Goal: Transaction & Acquisition: Purchase product/service

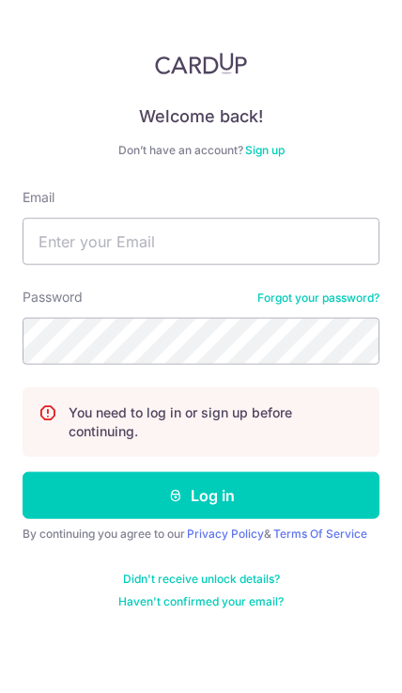
click at [350, 188] on div "Email" at bounding box center [201, 226] width 357 height 77
click at [335, 632] on div "Welcome back! Don’t have an account? Sign up Email Password Forgot your passwor…" at bounding box center [201, 346] width 402 height 693
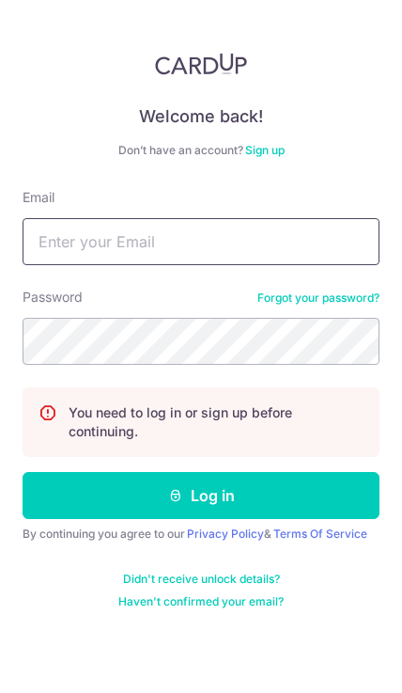
click at [63, 218] on input "Email" at bounding box center [201, 241] width 357 height 47
type input "[EMAIL_ADDRESS][DOMAIN_NAME]"
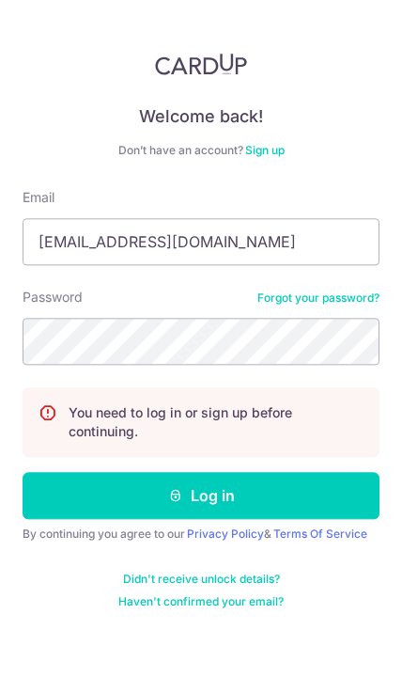
click at [316, 472] on button "Log in" at bounding box center [201, 495] width 357 height 47
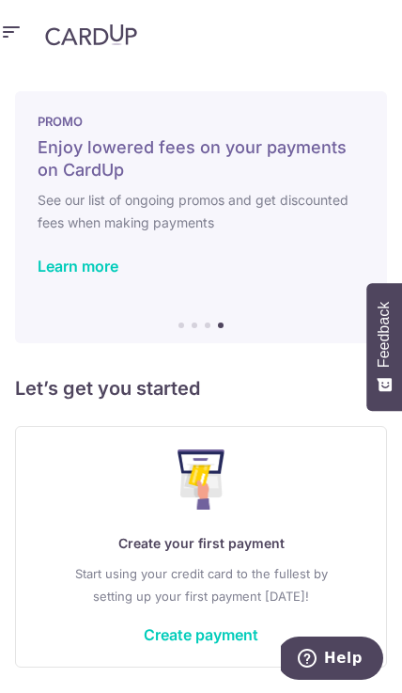
click at [63, 266] on link "Learn more" at bounding box center [78, 266] width 81 height 19
click at [58, 262] on link "Learn more" at bounding box center [78, 266] width 81 height 19
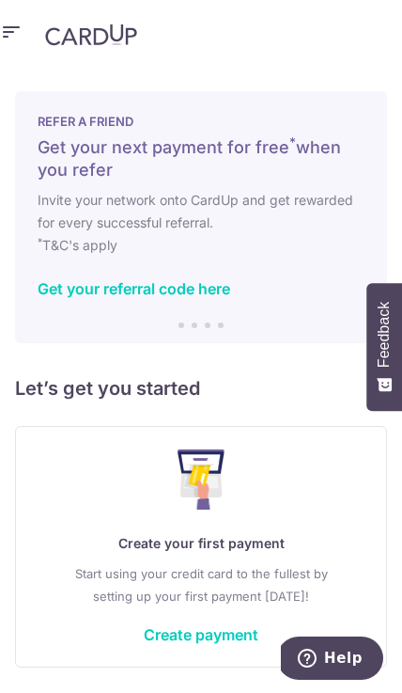
click at [185, 288] on link "Get your referral code here" at bounding box center [134, 288] width 193 height 19
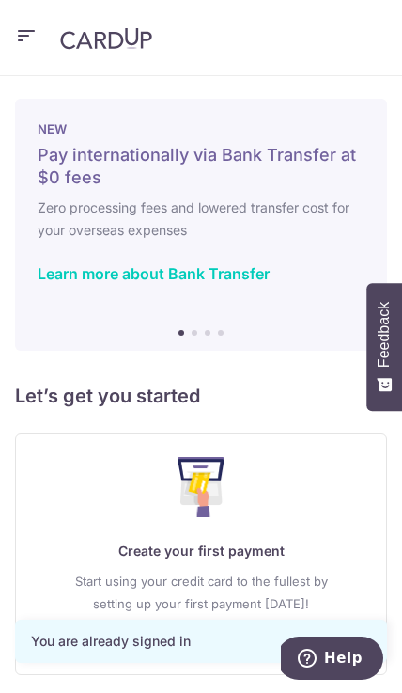
click at [212, 647] on div "You are already signed in" at bounding box center [201, 640] width 340 height 19
click at [24, 52] on button "button" at bounding box center [26, 38] width 23 height 30
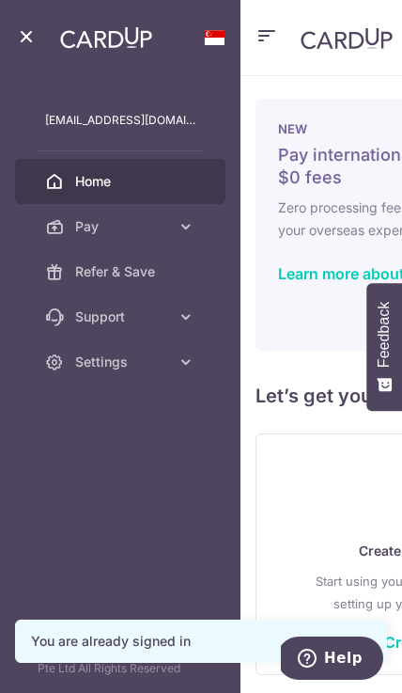
click at [79, 224] on span "Pay" at bounding box center [122, 226] width 94 height 19
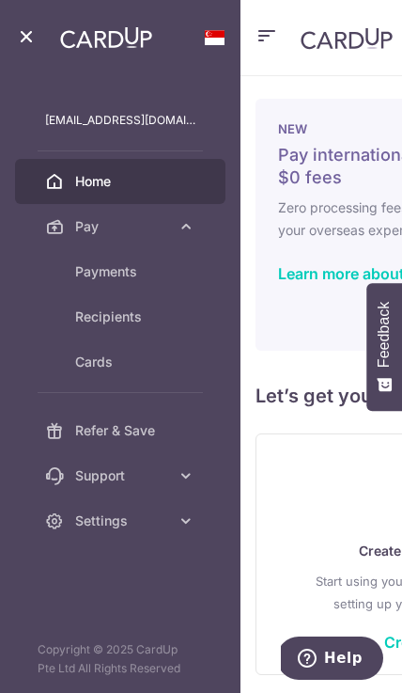
click at [97, 367] on span "Cards" at bounding box center [135, 361] width 120 height 19
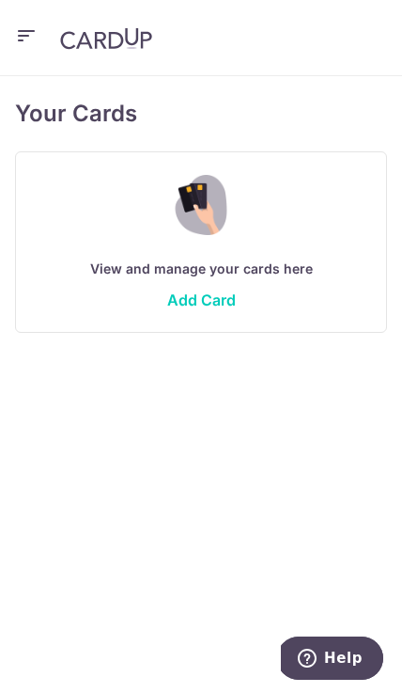
click at [203, 304] on link "Add Card" at bounding box center [201, 299] width 69 height 19
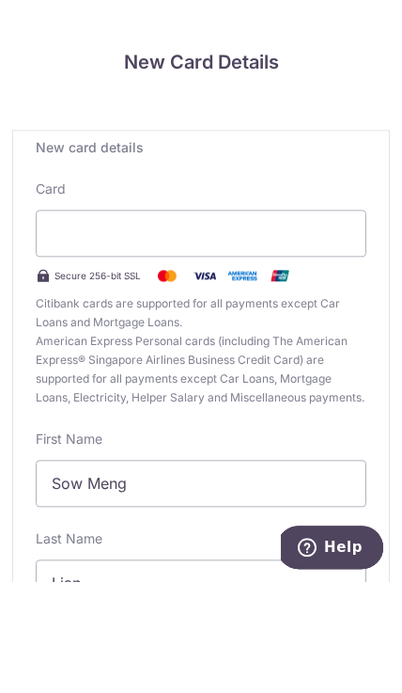
scroll to position [84, 0]
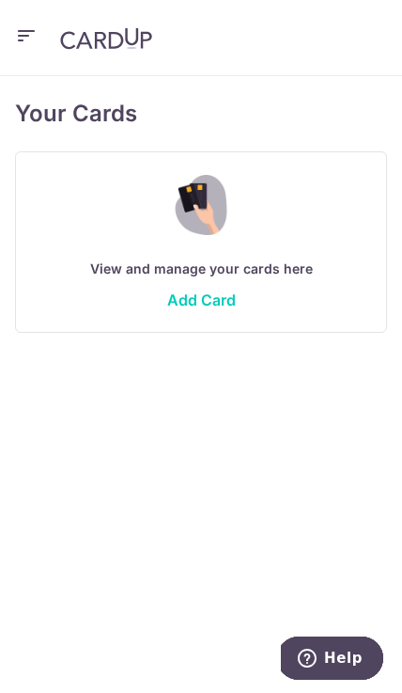
click at [34, 30] on icon "button" at bounding box center [26, 35] width 23 height 23
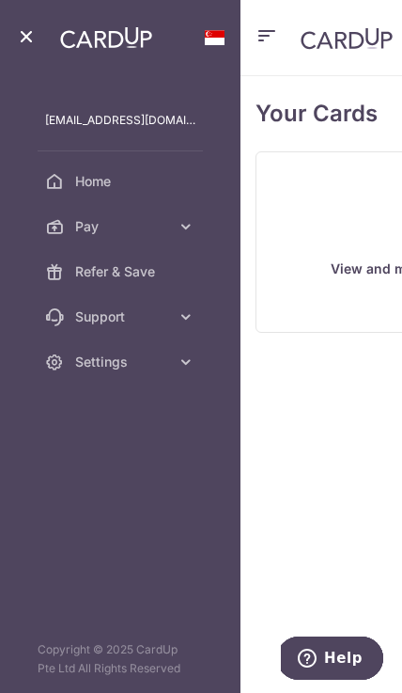
click at [175, 228] on link "Pay" at bounding box center [120, 226] width 210 height 45
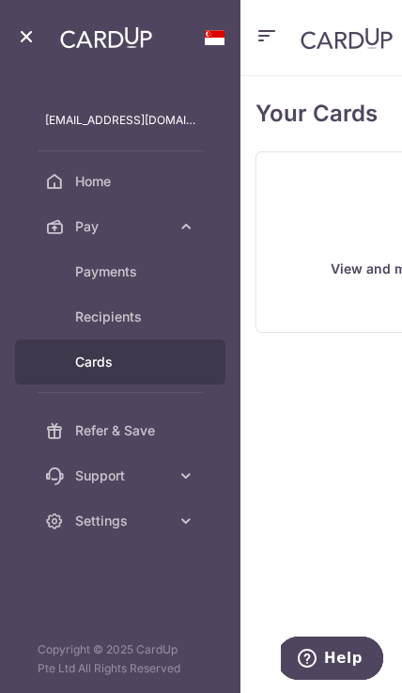
click at [162, 321] on span "Recipients" at bounding box center [135, 316] width 120 height 19
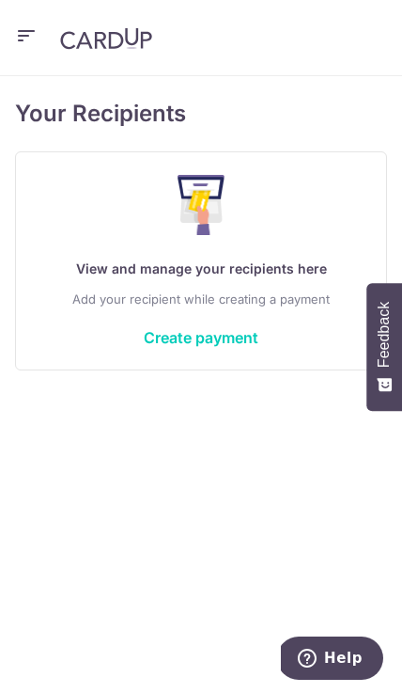
click at [226, 336] on link "Create payment" at bounding box center [201, 337] width 115 height 19
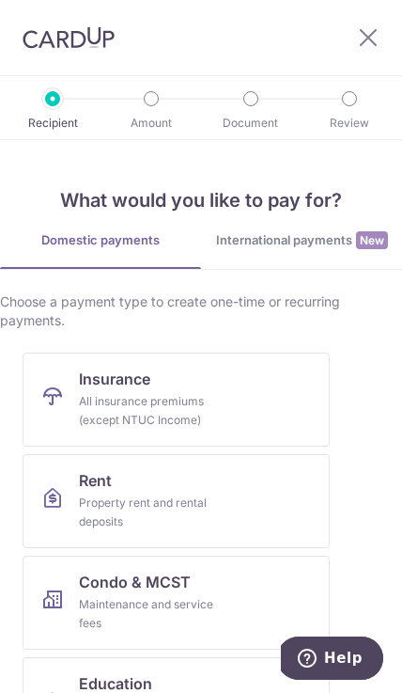
click at [158, 596] on div "Maintenance and service fees" at bounding box center [146, 614] width 135 height 38
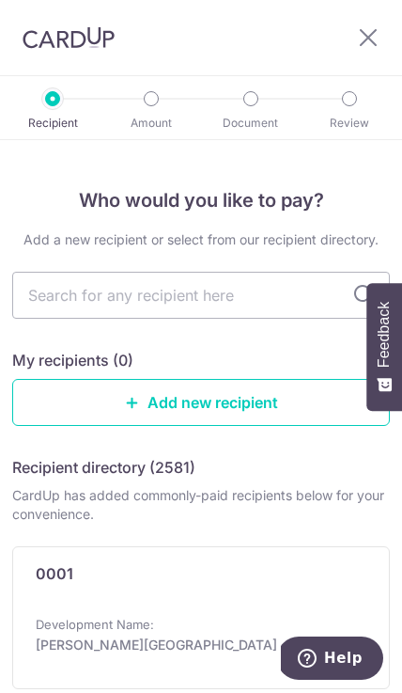
click at [252, 301] on input "text" at bounding box center [201, 295] width 378 height 47
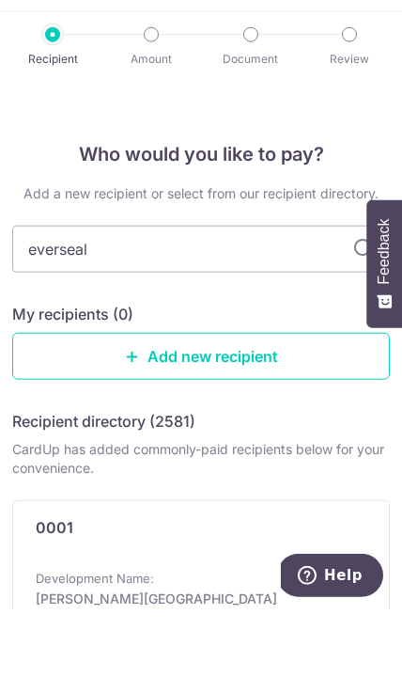
type input "everseal"
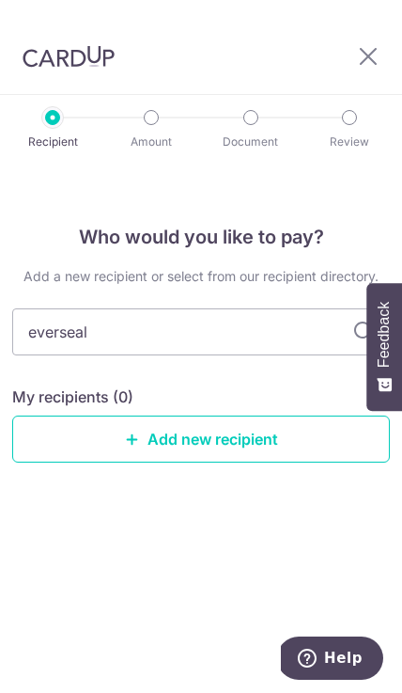
scroll to position [85, 0]
click at [268, 415] on link "Add new recipient" at bounding box center [201, 438] width 378 height 47
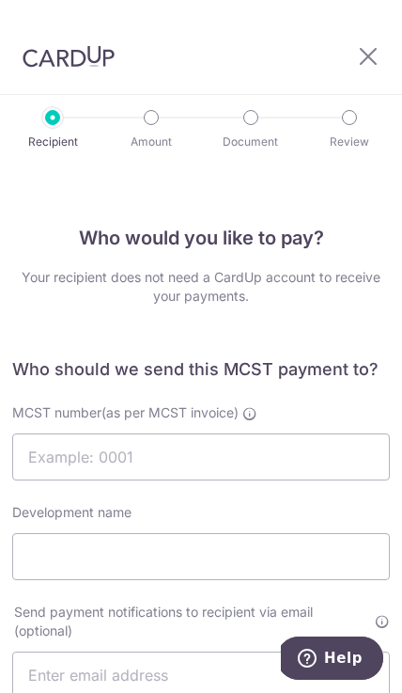
click at [360, 63] on icon at bounding box center [368, 55] width 23 height 23
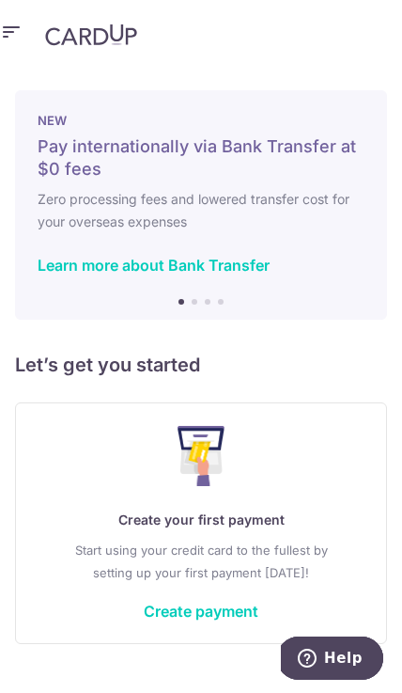
scroll to position [85, 0]
click at [216, 601] on link "Create payment" at bounding box center [201, 610] width 115 height 19
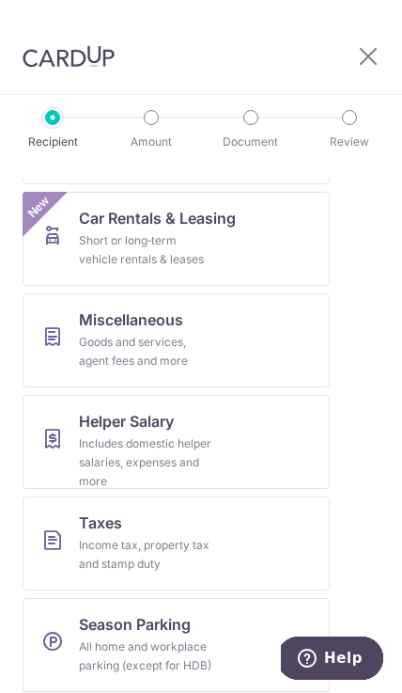
scroll to position [998, 0]
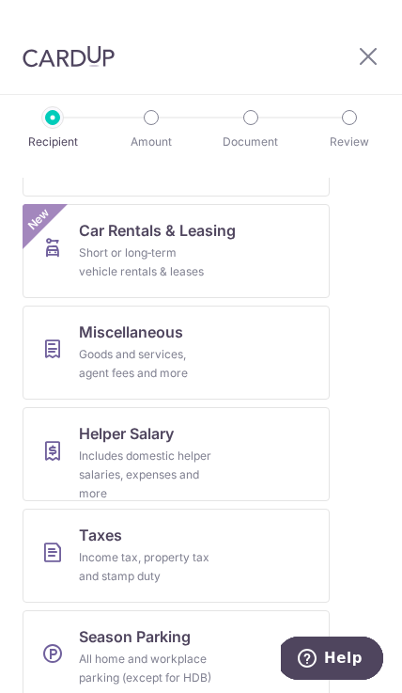
click at [142, 358] on div "Goods and services, agent fees and more" at bounding box center [146, 364] width 135 height 38
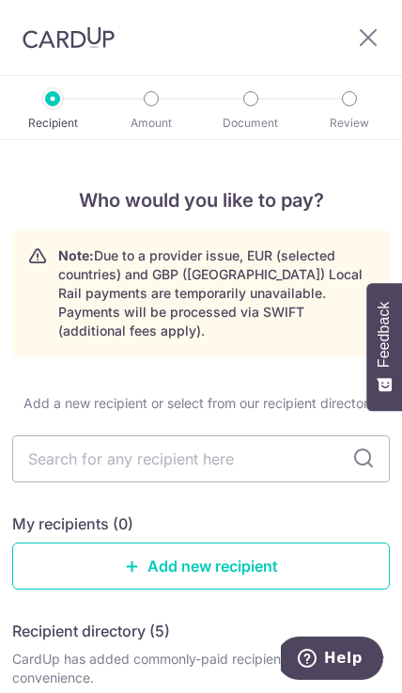
click at [216, 445] on input "text" at bounding box center [201, 458] width 378 height 47
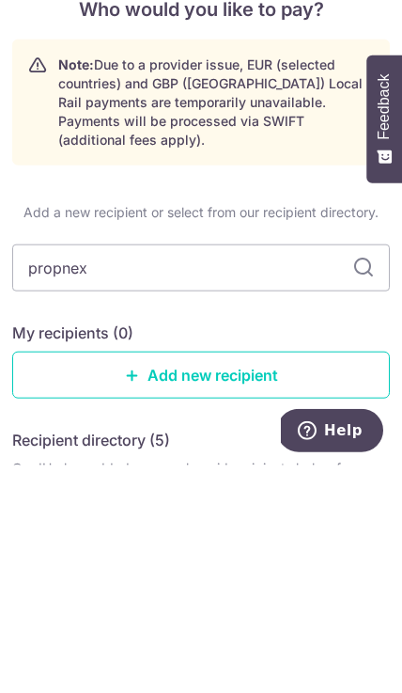
type input "propnex"
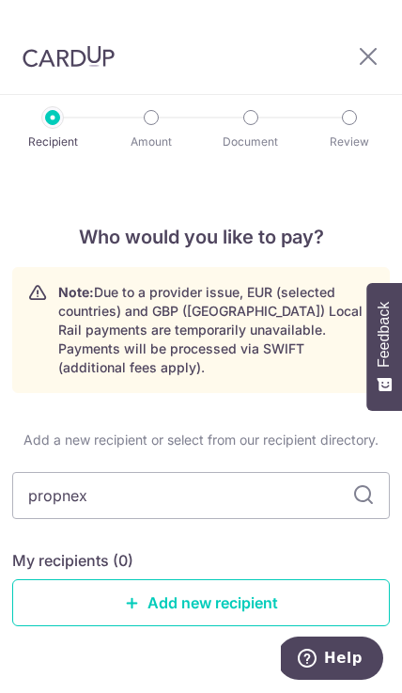
scroll to position [85, 0]
click at [250, 579] on link "Add new recipient" at bounding box center [201, 602] width 378 height 47
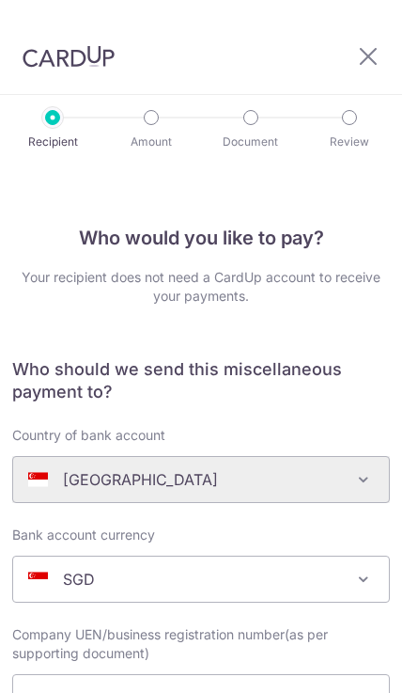
click at [235, 515] on div "Country of bank account Algeria Andorra Angola Anguilla Argentina Armenia Aruba…" at bounding box center [201, 514] width 400 height 177
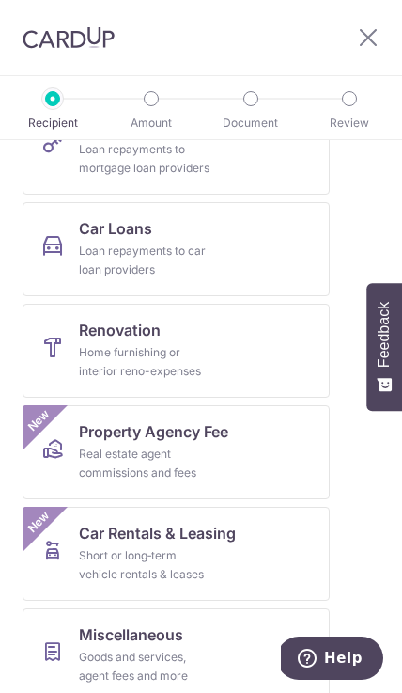
scroll to position [658, 0]
click at [242, 434] on link "Property Agency Fee Real estate agent commissions and fees New" at bounding box center [176, 452] width 307 height 94
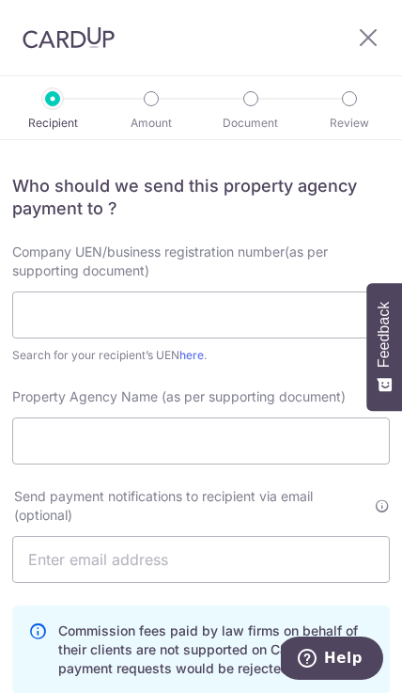
scroll to position [147, 0]
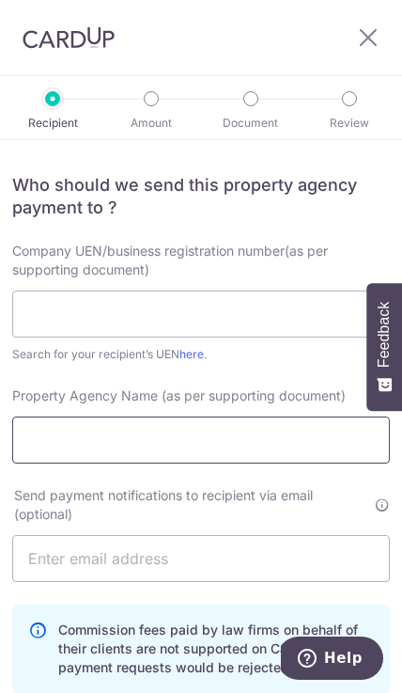
click at [266, 441] on input "Property Agency Name (as per supporting document)" at bounding box center [201, 439] width 378 height 47
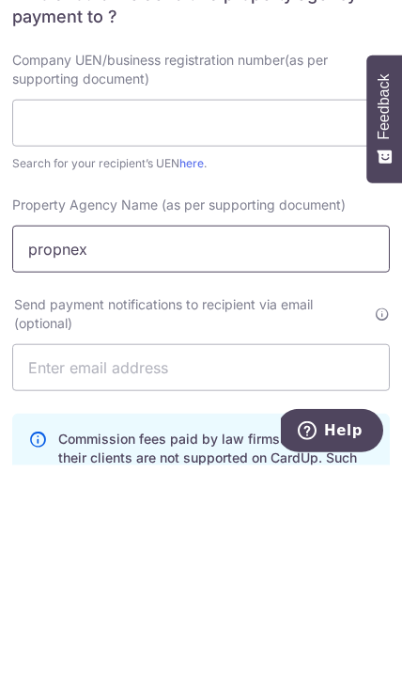
type input "propnex"
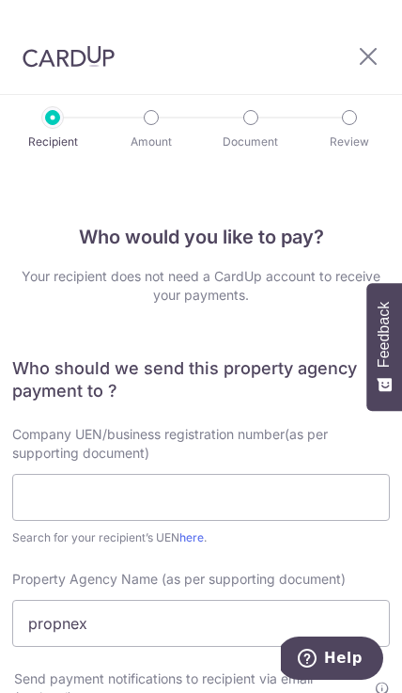
scroll to position [0, 0]
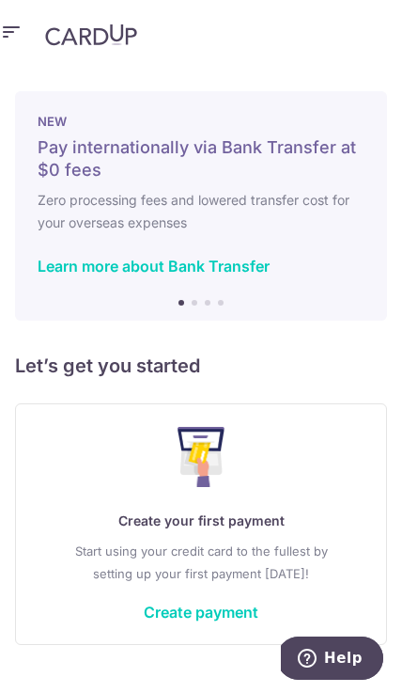
click at [14, 38] on icon "button" at bounding box center [11, 32] width 23 height 23
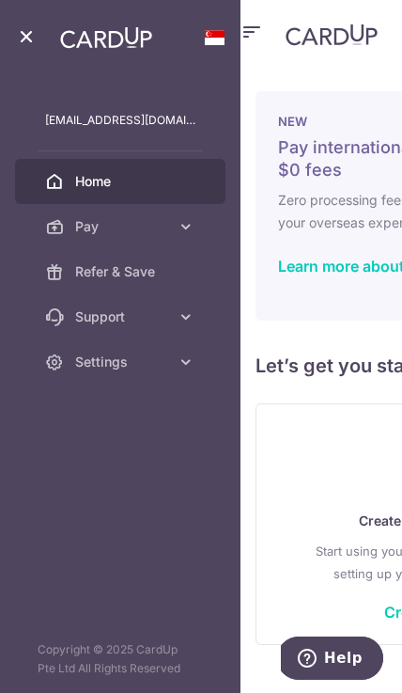
click at [168, 234] on span "Pay" at bounding box center [122, 226] width 94 height 19
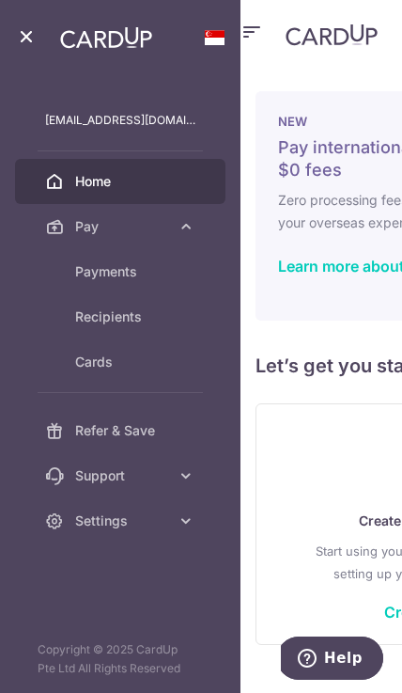
click at [128, 362] on span "Cards" at bounding box center [135, 361] width 120 height 19
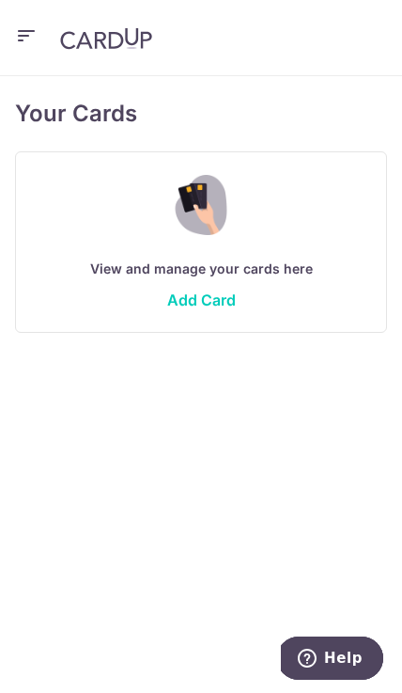
click at [205, 306] on link "Add Card" at bounding box center [201, 299] width 69 height 19
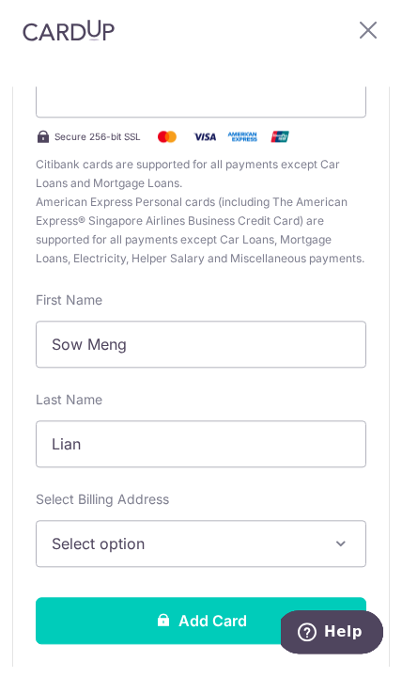
scroll to position [225, 0]
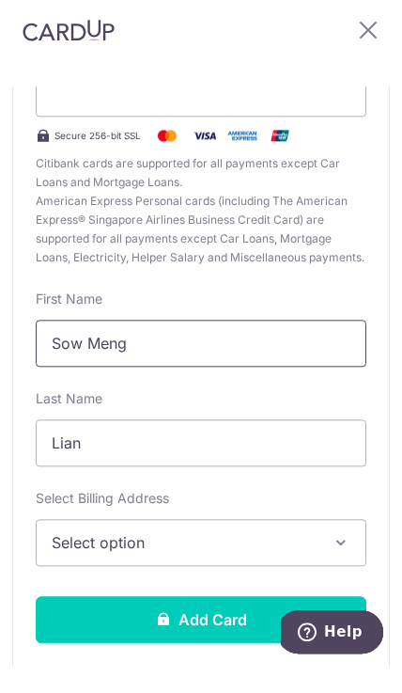
click at [275, 346] on input "Sow Meng" at bounding box center [201, 369] width 331 height 47
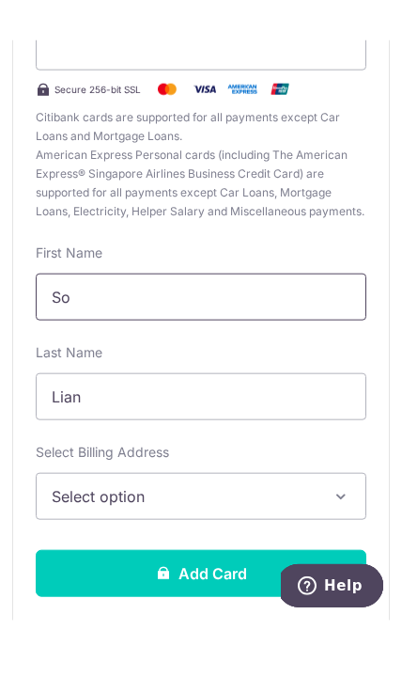
type input "S"
type input "Hwee Chian"
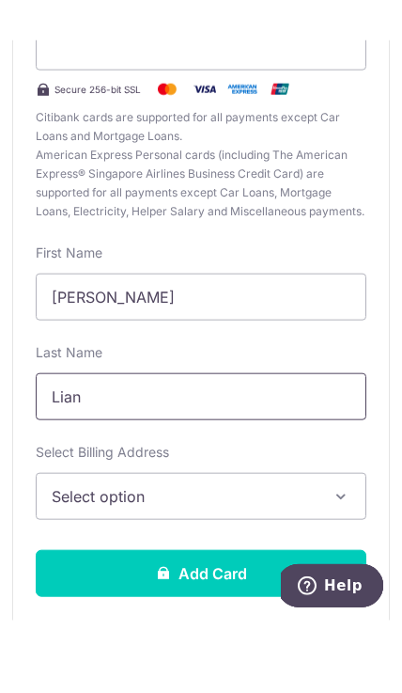
click at [181, 445] on input "Lian" at bounding box center [201, 468] width 331 height 47
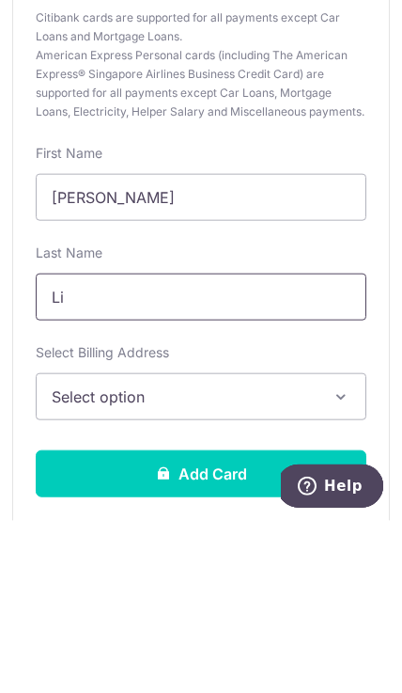
type input "L"
type input "Chua"
click at [314, 545] on button "Select option" at bounding box center [201, 568] width 331 height 47
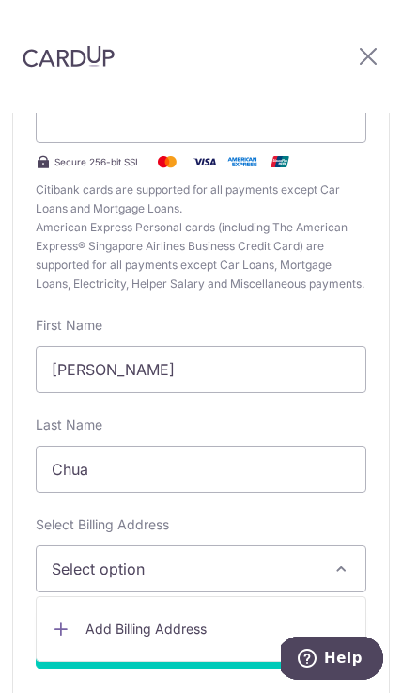
scroll to position [85, 0]
click at [190, 619] on span "Add Billing Address" at bounding box center [218, 628] width 265 height 19
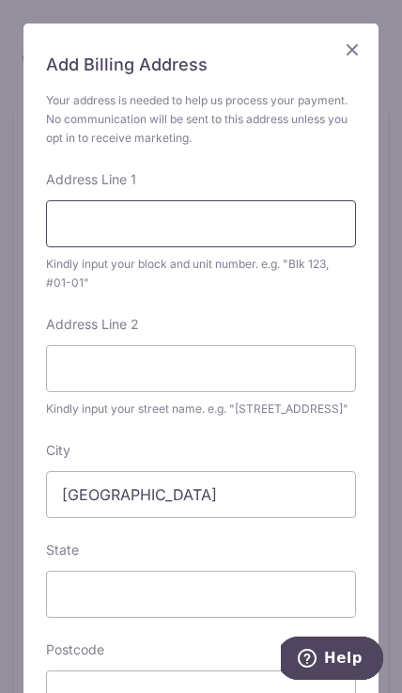
click at [288, 209] on input "Address Line 1" at bounding box center [201, 223] width 310 height 47
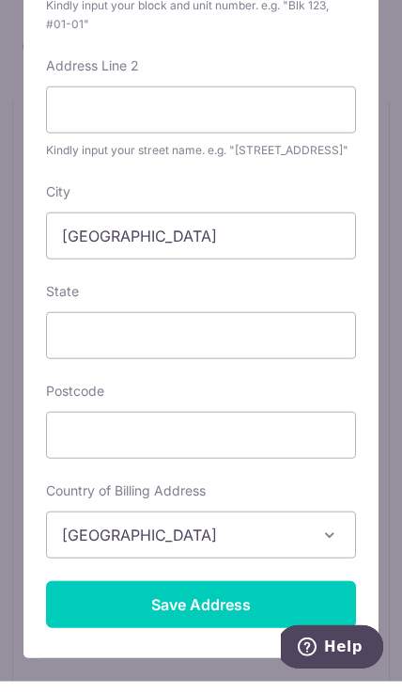
scroll to position [247, 0]
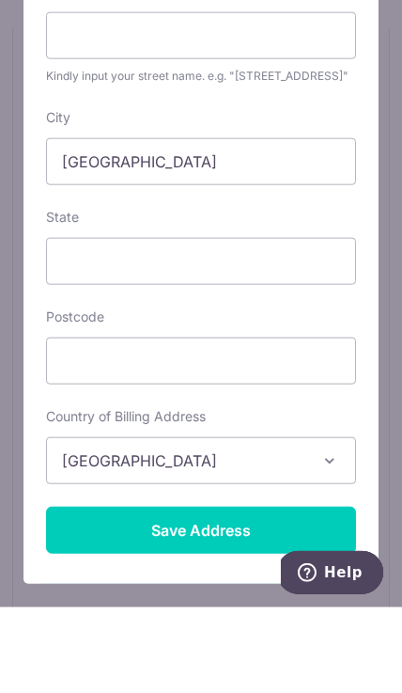
type input "8 ERNANI STREET"
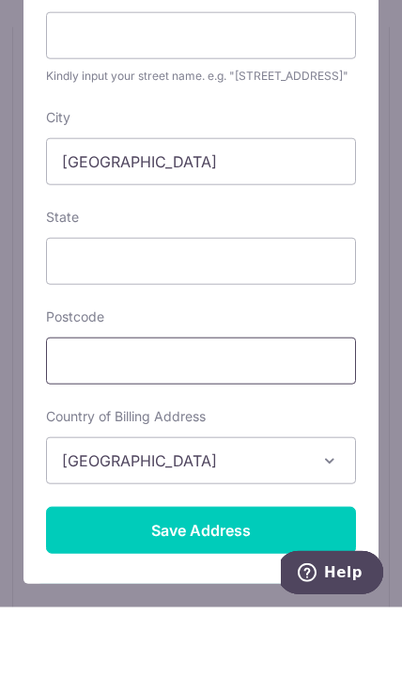
click at [270, 423] on input "text" at bounding box center [201, 446] width 310 height 47
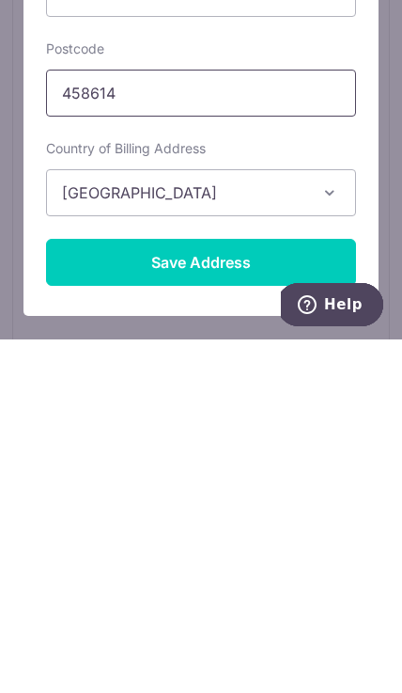
type input "458614"
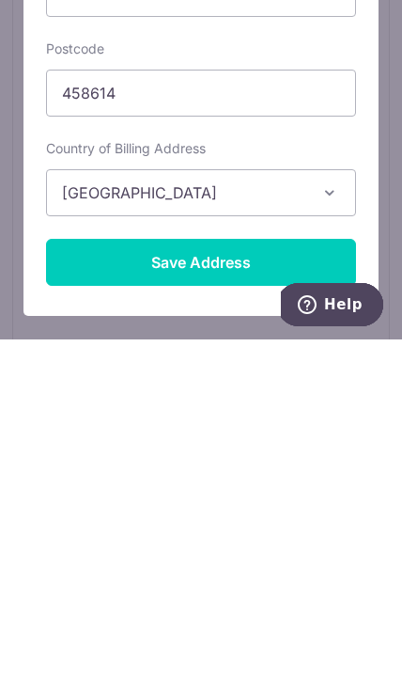
click at [237, 592] on input "Save Address" at bounding box center [201, 615] width 310 height 47
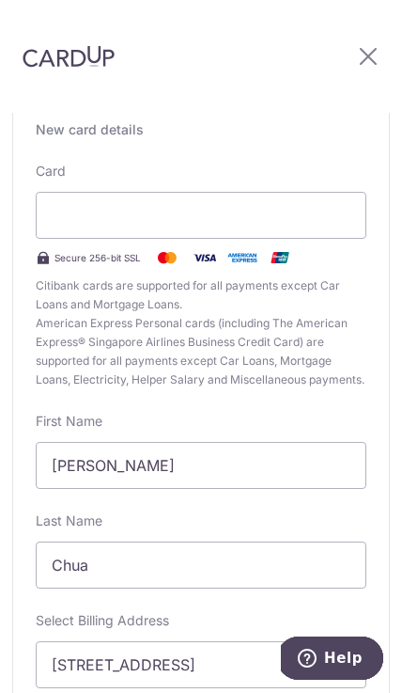
scroll to position [126, 0]
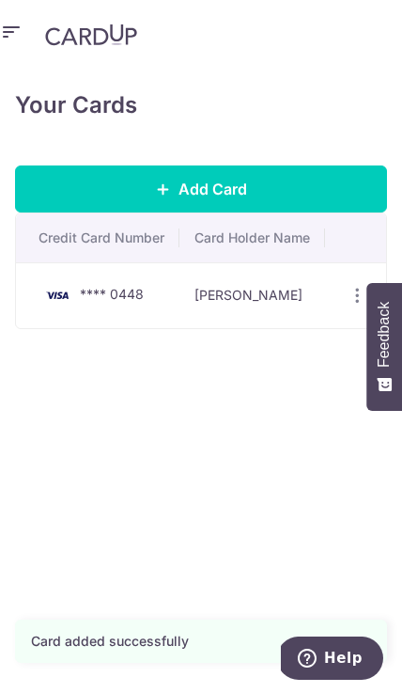
click at [361, 286] on icon "button" at bounding box center [358, 296] width 20 height 20
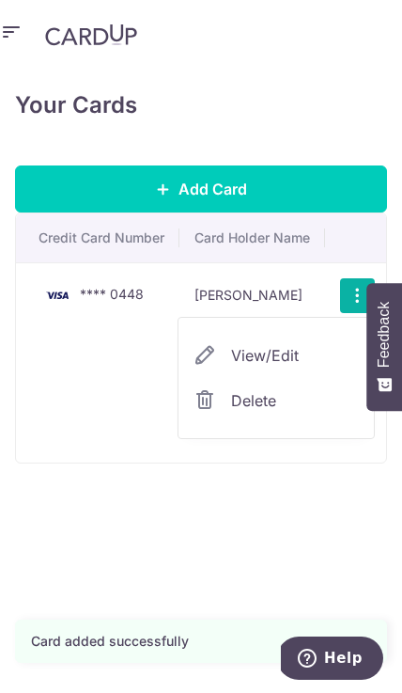
click at [291, 344] on span "View/Edit" at bounding box center [295, 355] width 128 height 23
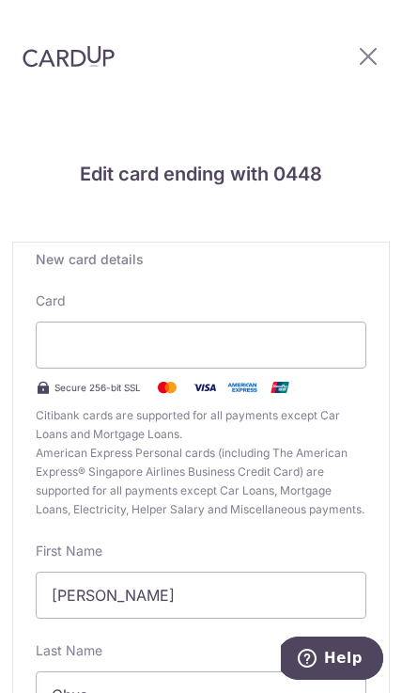
click at [371, 55] on icon at bounding box center [368, 55] width 23 height 23
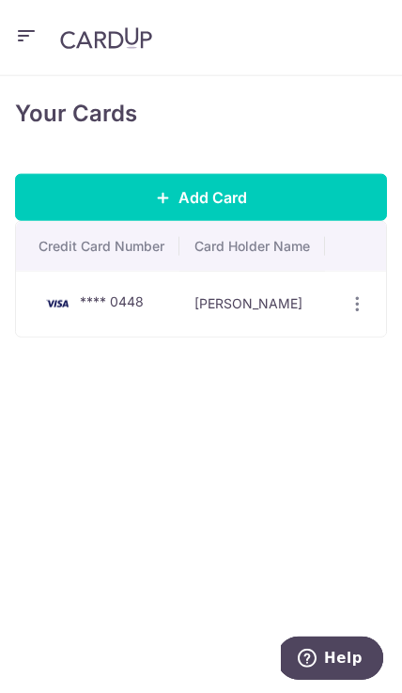
scroll to position [85, 0]
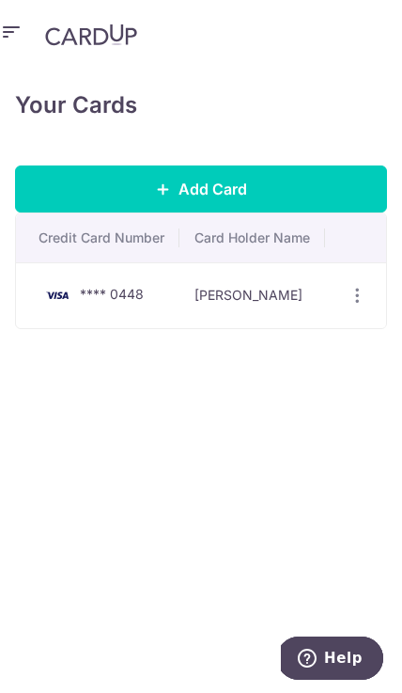
click at [364, 278] on div "View/Edit Delete" at bounding box center [357, 295] width 35 height 35
click at [357, 286] on icon "button" at bounding box center [358, 296] width 20 height 20
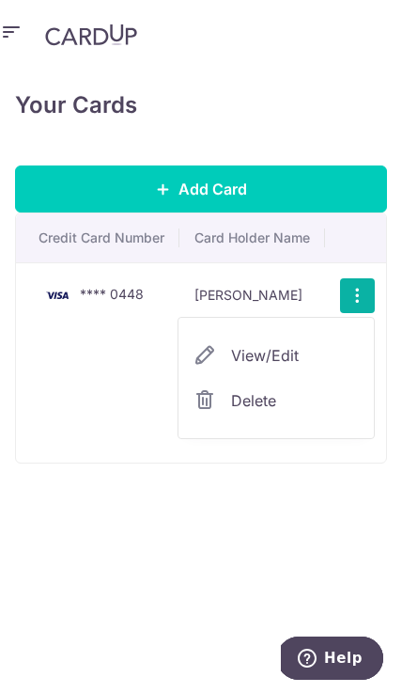
click at [315, 344] on span "View/Edit" at bounding box center [295, 355] width 128 height 23
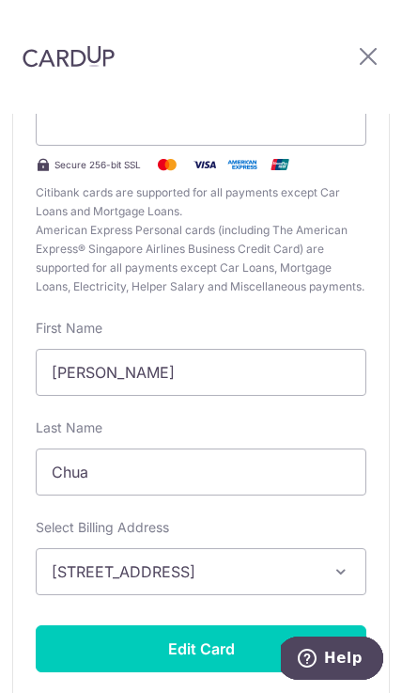
scroll to position [224, 0]
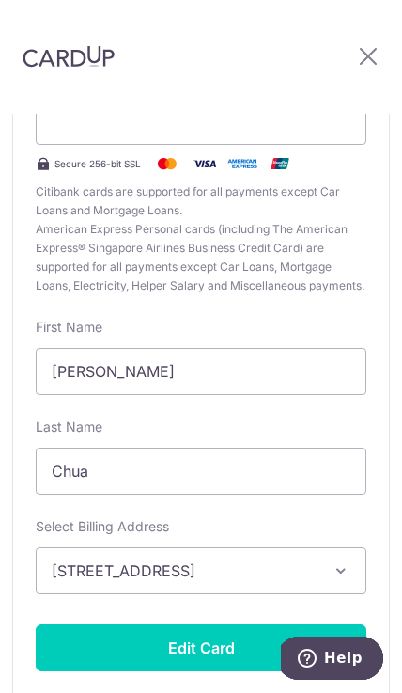
click at [344, 568] on icon "button" at bounding box center [341, 570] width 19 height 19
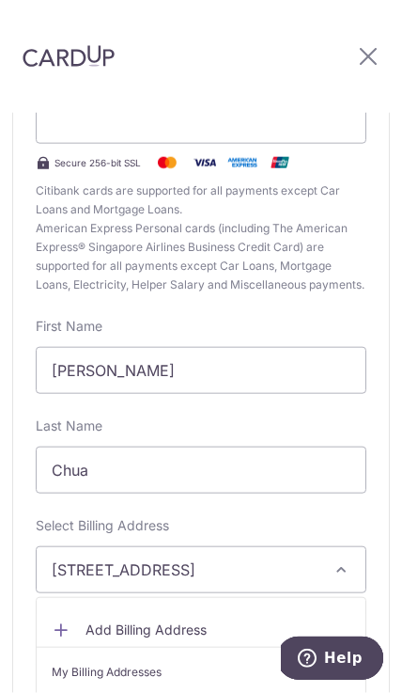
scroll to position [0, 0]
click at [367, 48] on div at bounding box center [201, 346] width 402 height 693
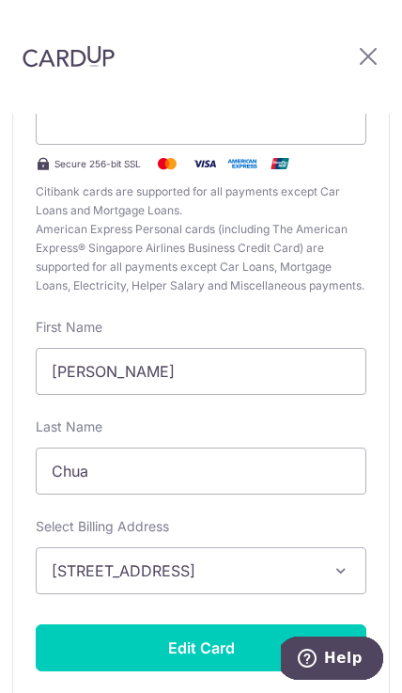
click at [368, 51] on icon at bounding box center [368, 55] width 23 height 23
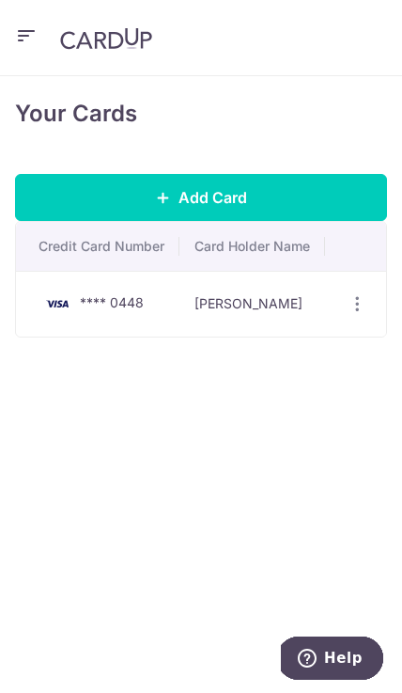
click at [32, 42] on icon "button" at bounding box center [26, 35] width 23 height 23
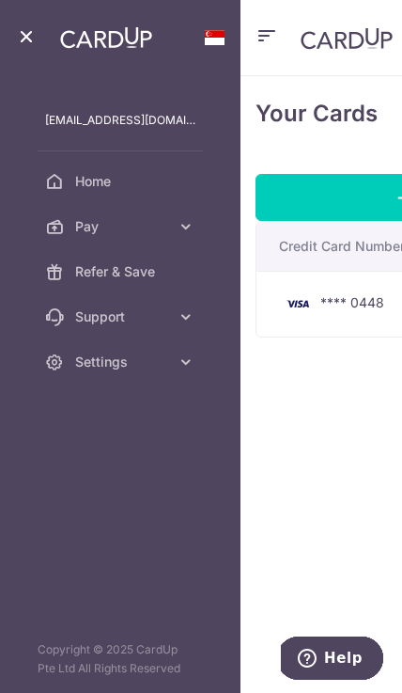
click at [166, 224] on span "Pay" at bounding box center [122, 226] width 94 height 19
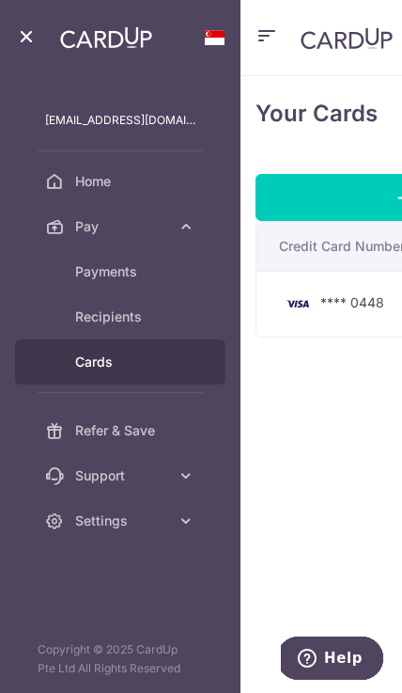
click at [164, 274] on span "Payments" at bounding box center [135, 271] width 120 height 19
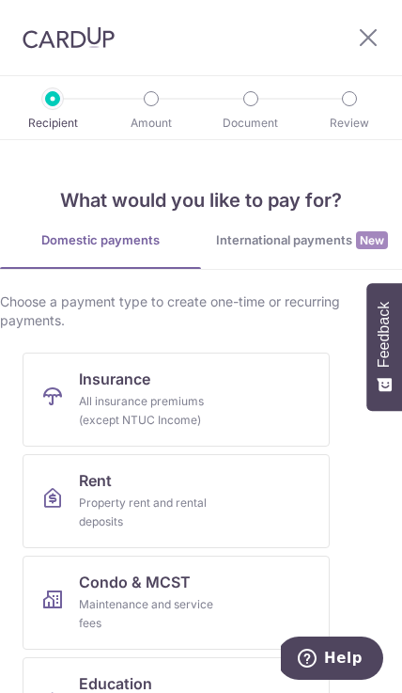
click at [373, 46] on icon at bounding box center [368, 36] width 23 height 23
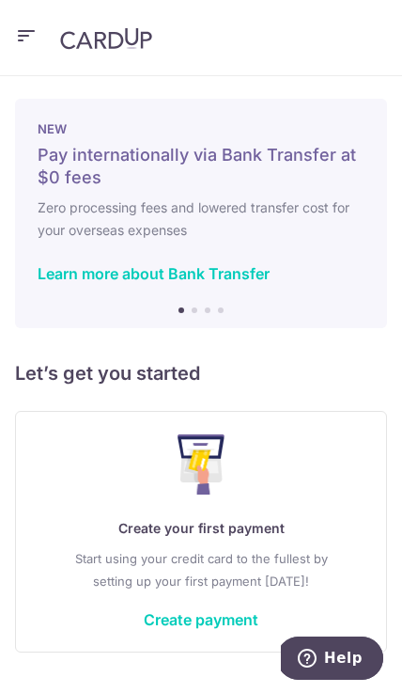
click at [36, 37] on icon "button" at bounding box center [26, 35] width 23 height 23
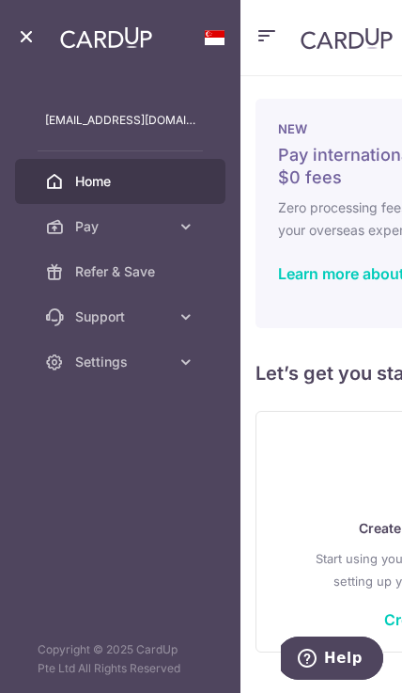
click at [149, 232] on span "Pay" at bounding box center [122, 226] width 94 height 19
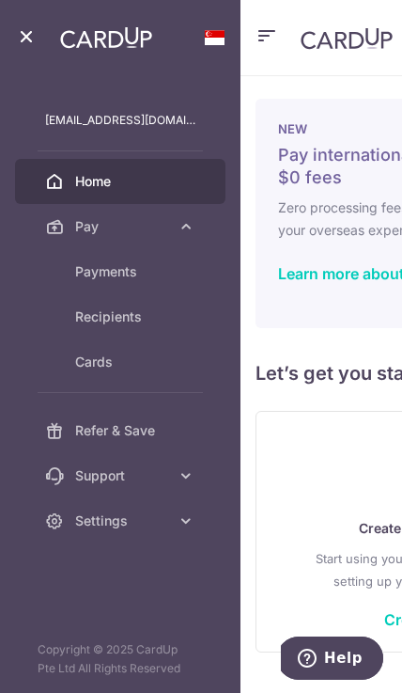
click at [135, 326] on link "Recipients" at bounding box center [120, 316] width 210 height 45
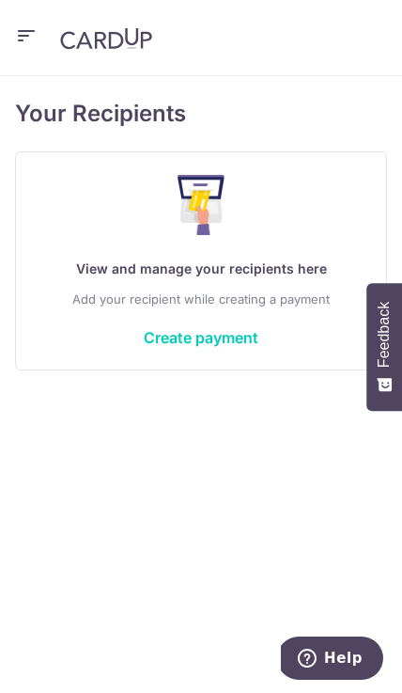
click at [32, 49] on button "button" at bounding box center [26, 38] width 23 height 30
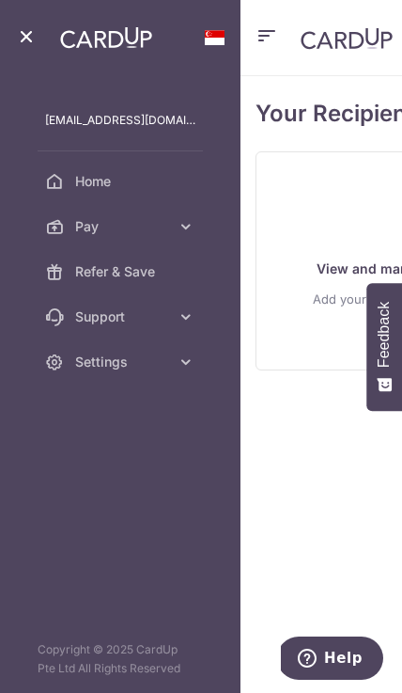
click at [113, 231] on span "Pay" at bounding box center [122, 226] width 94 height 19
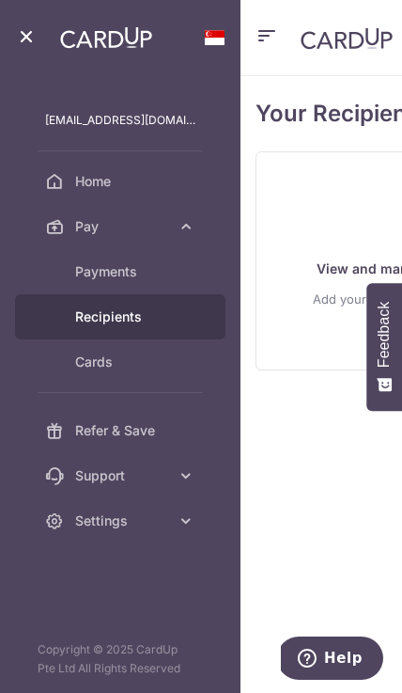
click at [121, 275] on span "Payments" at bounding box center [135, 271] width 120 height 19
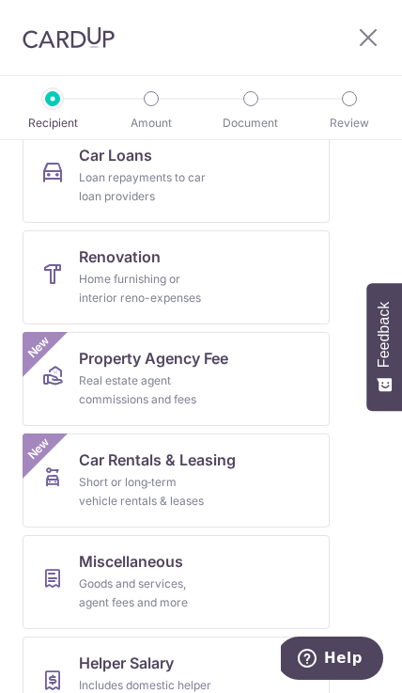
scroll to position [730, 0]
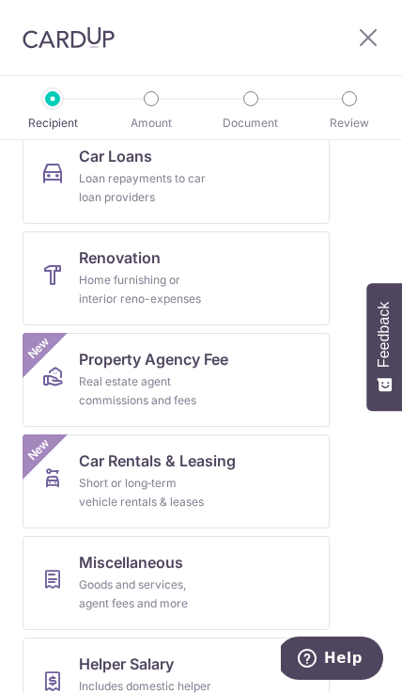
click at [264, 366] on link "Property Agency Fee Real estate agent commissions and fees New" at bounding box center [176, 380] width 307 height 94
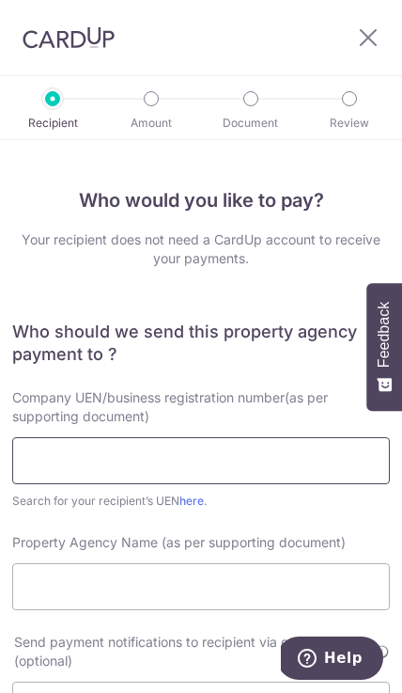
click at [258, 461] on input "text" at bounding box center [201, 460] width 378 height 47
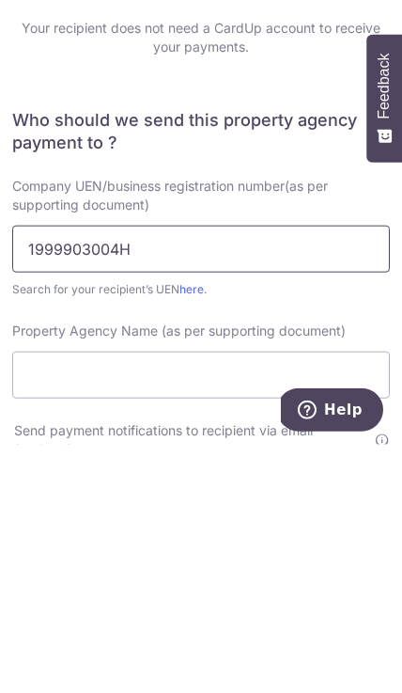
type input "1999903004H"
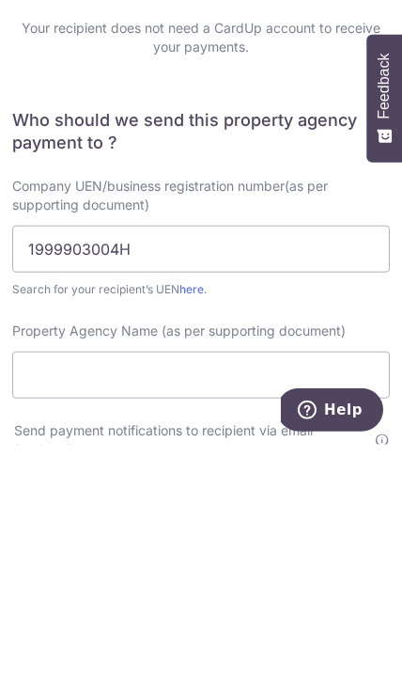
scroll to position [84, 0]
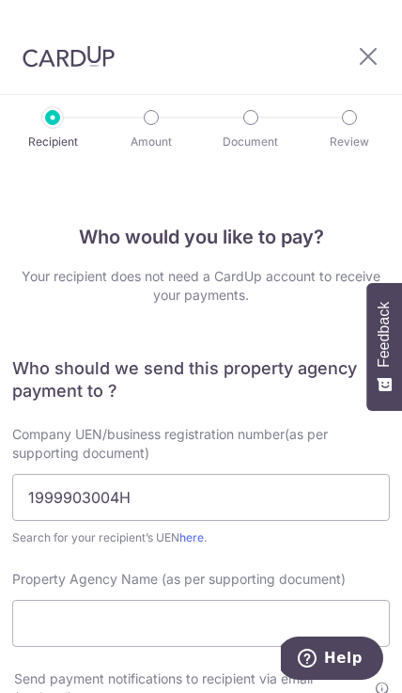
click at [194, 530] on link "here" at bounding box center [191, 537] width 24 height 14
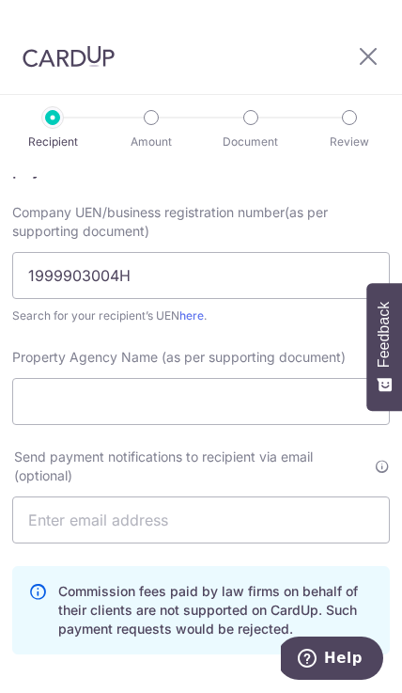
scroll to position [223, 0]
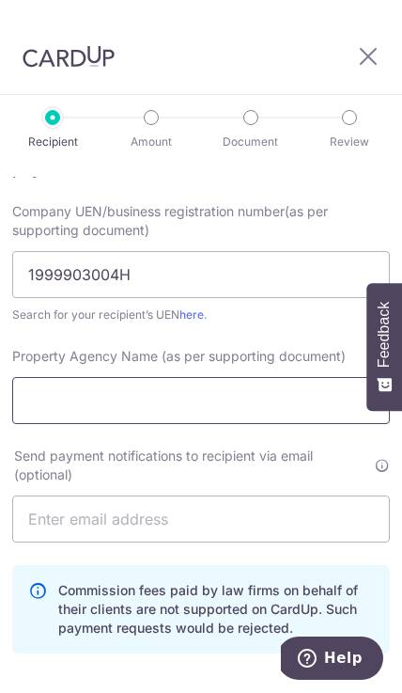
click at [279, 377] on input "Property Agency Name (as per supporting document)" at bounding box center [201, 400] width 378 height 47
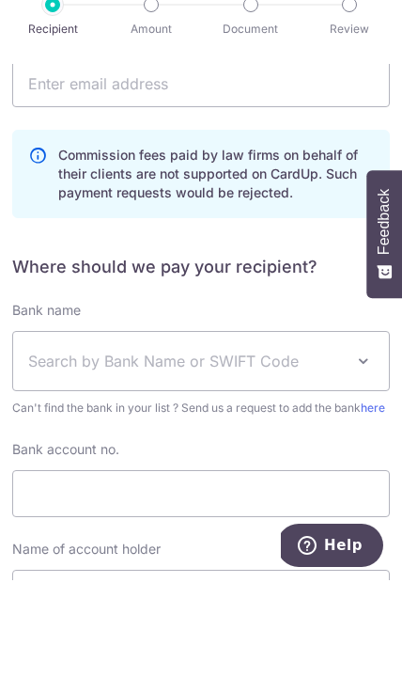
scroll to position [547, 0]
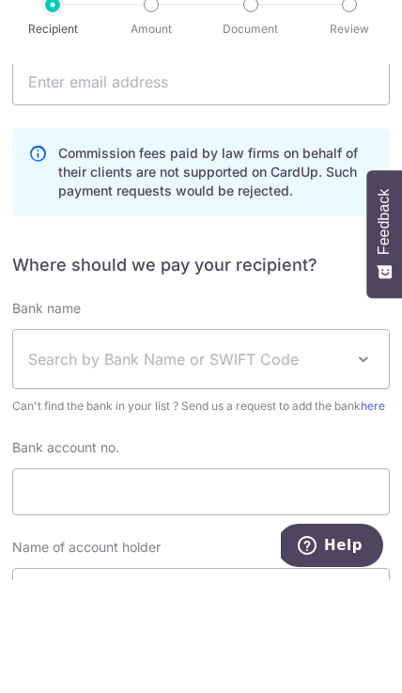
type input "PROPNEX REALTY PTE LTD"
click at [303, 460] on span "Search by Bank Name or SWIFT Code" at bounding box center [186, 471] width 316 height 23
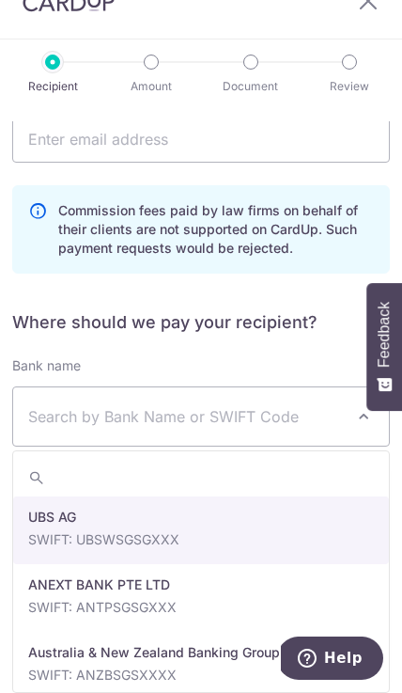
click at [287, 405] on span "Search by Bank Name or SWIFT Code" at bounding box center [186, 416] width 316 height 23
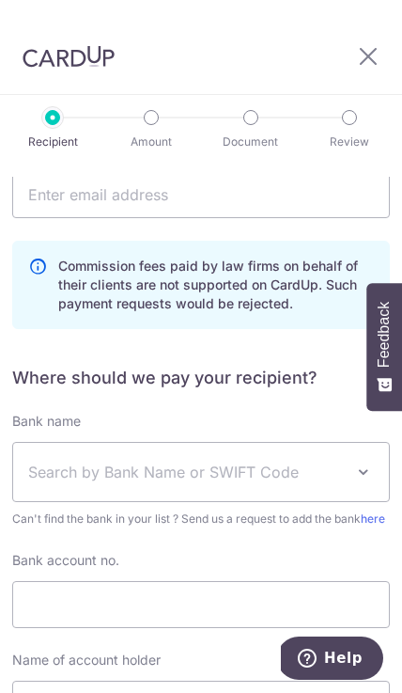
click at [303, 460] on span "Search by Bank Name or SWIFT Code" at bounding box center [186, 471] width 316 height 23
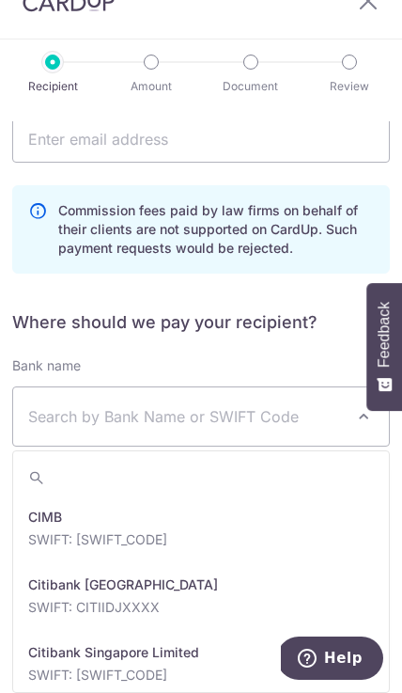
scroll to position [937, 0]
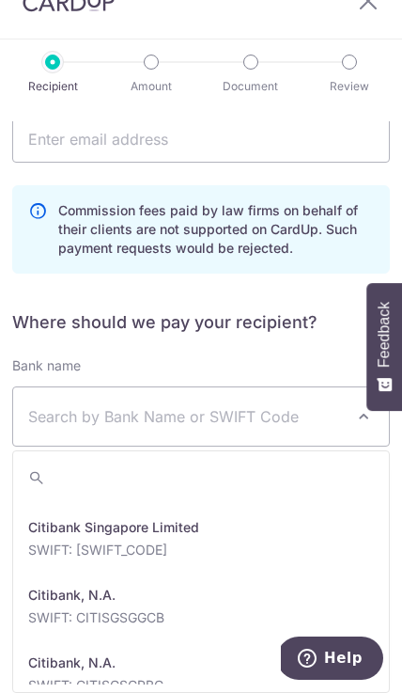
click at [270, 399] on span "Search by Bank Name or SWIFT Code" at bounding box center [201, 416] width 376 height 58
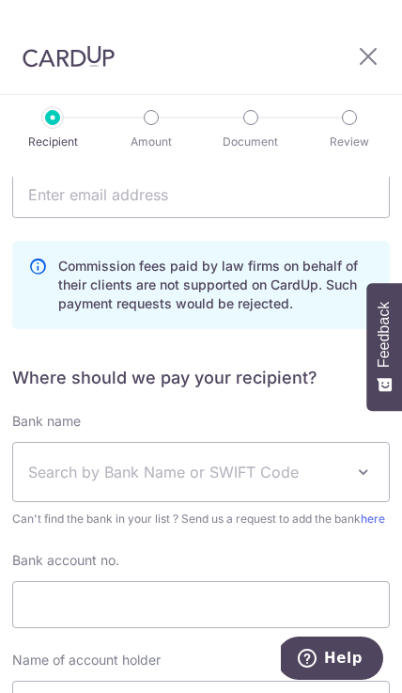
click at [273, 460] on span "Search by Bank Name or SWIFT Code" at bounding box center [186, 471] width 316 height 23
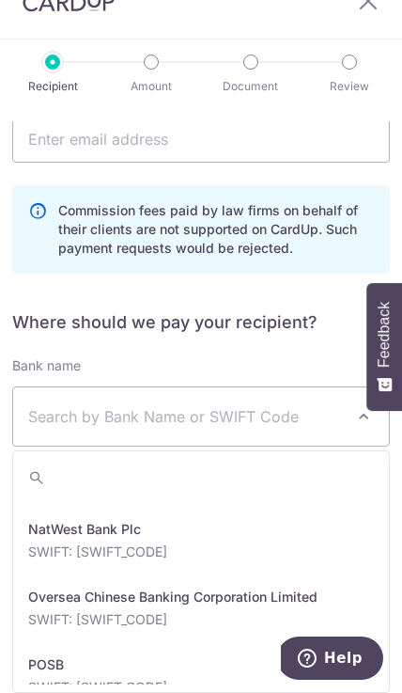
scroll to position [3099, 0]
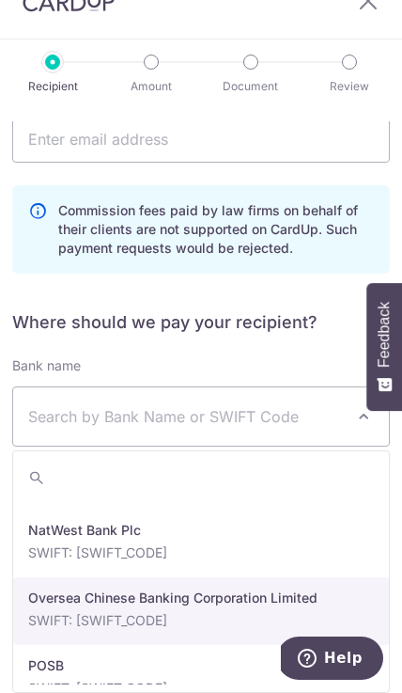
select select "12"
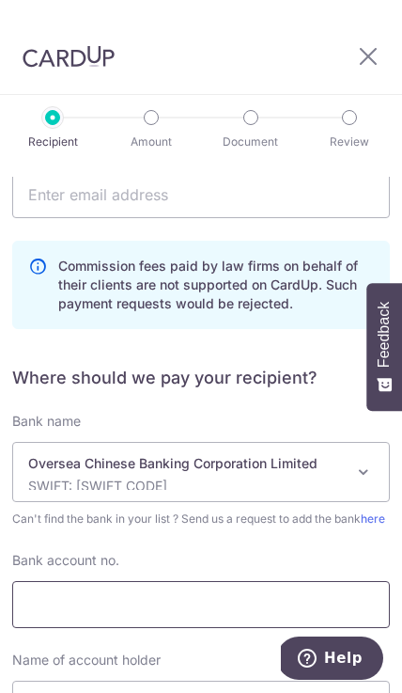
click at [290, 581] on input "Bank account no." at bounding box center [201, 604] width 378 height 47
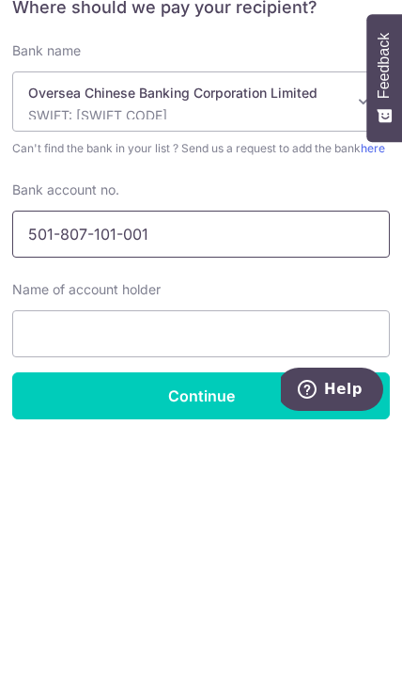
scroll to position [650, 0]
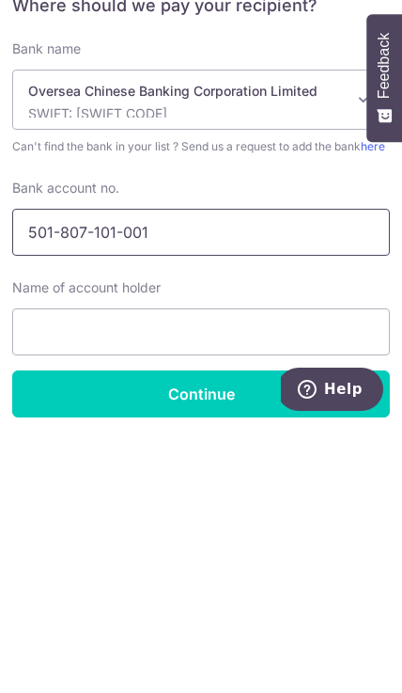
type input "501-807-101-001"
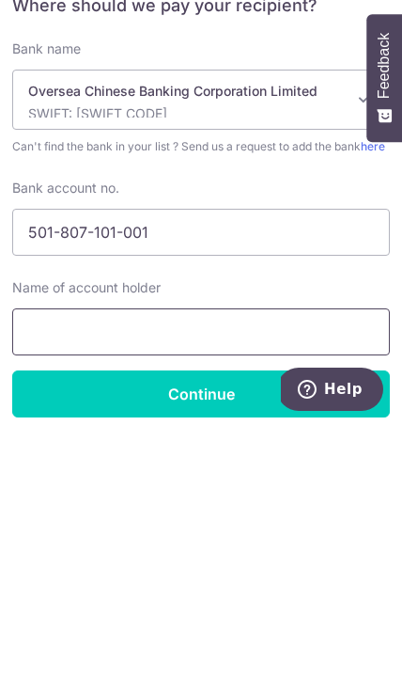
click at [299, 577] on input "text" at bounding box center [201, 600] width 378 height 47
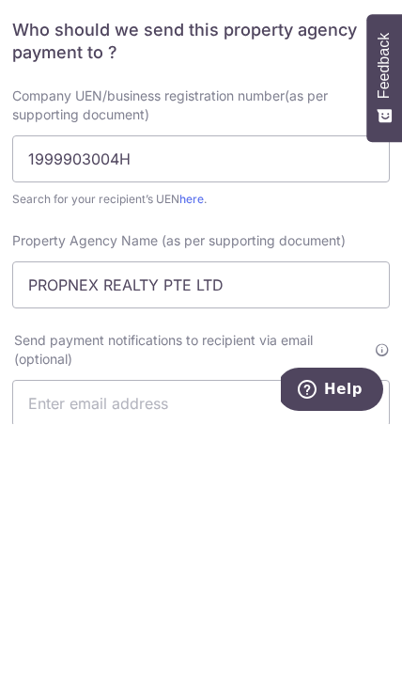
scroll to position [77, 0]
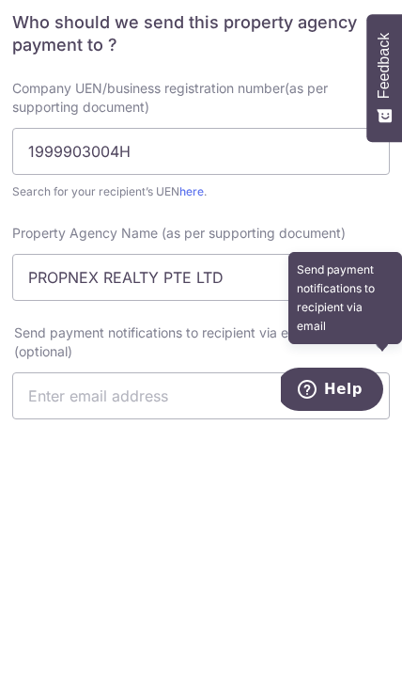
type input "PropNex Realty Pte Ltd"
click at [388, 603] on icon at bounding box center [382, 610] width 15 height 15
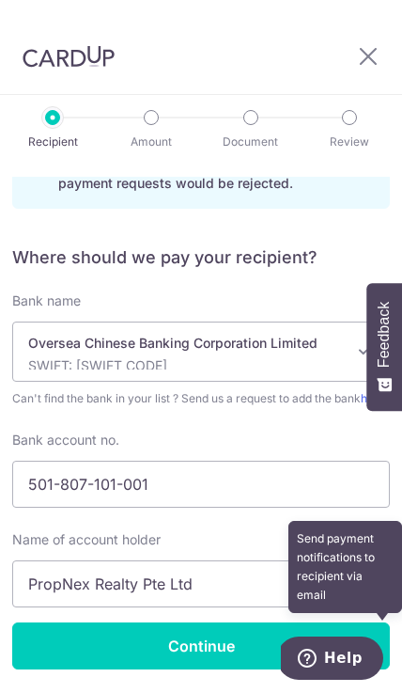
scroll to position [666, 0]
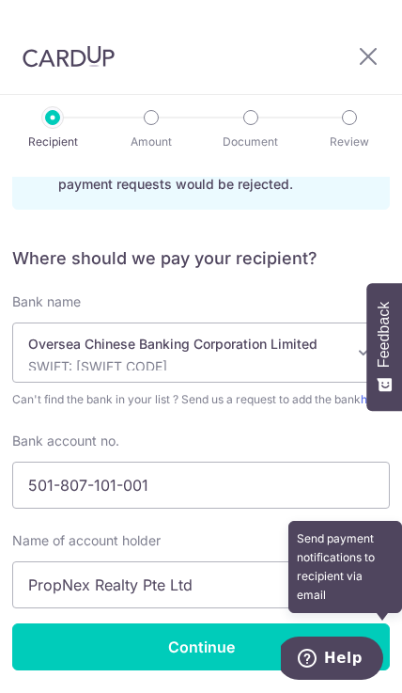
click at [242, 623] on input "Continue" at bounding box center [201, 646] width 378 height 47
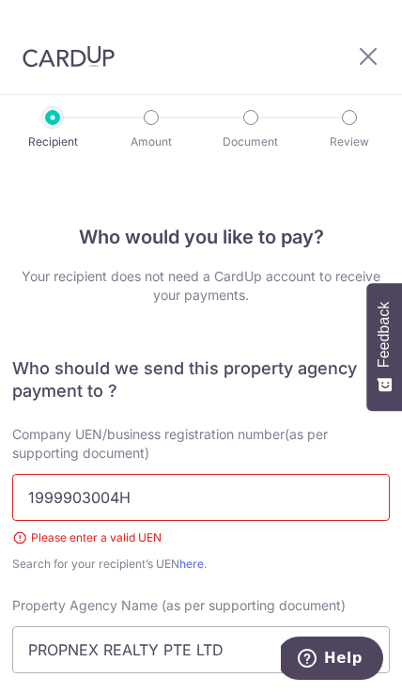
click at [73, 474] on input "1999903004H" at bounding box center [201, 497] width 378 height 47
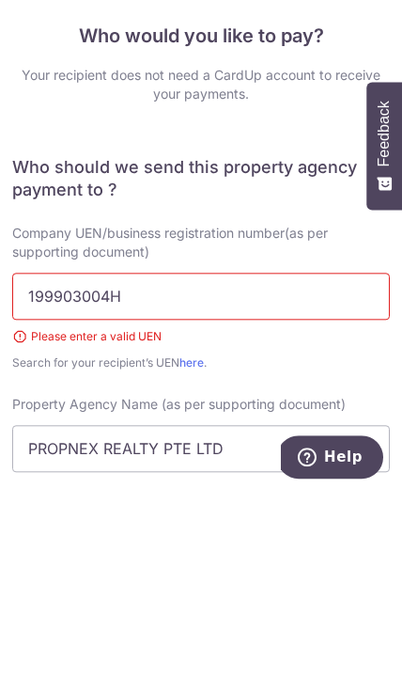
type input "199903004H"
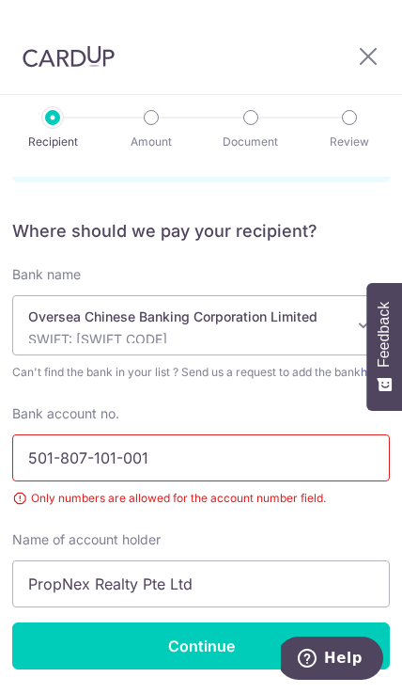
scroll to position [719, 0]
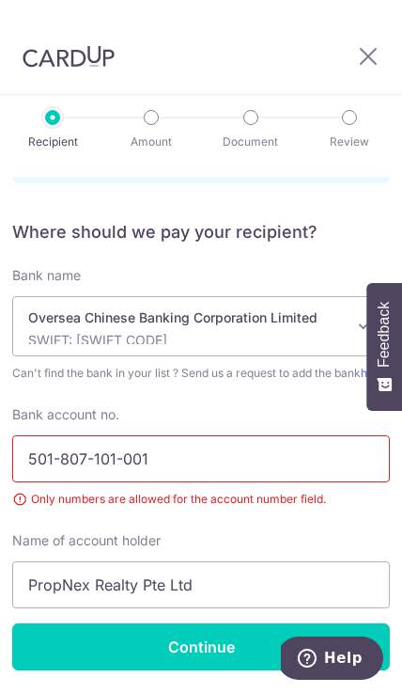
click at [284, 623] on input "Continue" at bounding box center [201, 646] width 378 height 47
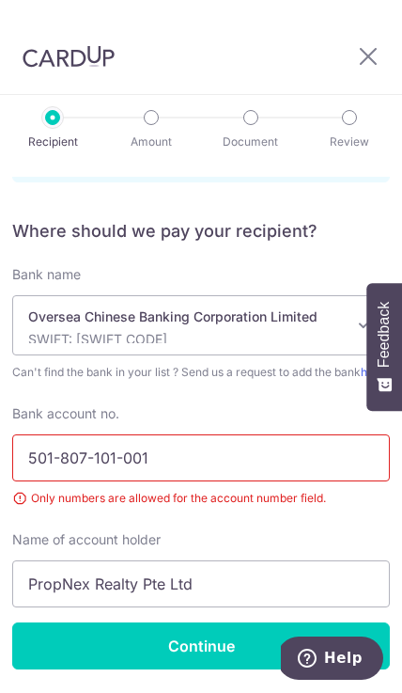
scroll to position [693, 0]
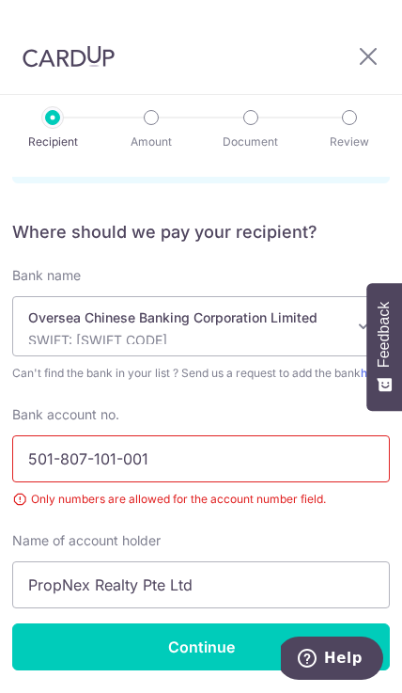
click at [68, 435] on input "501-807-101-001" at bounding box center [201, 458] width 378 height 47
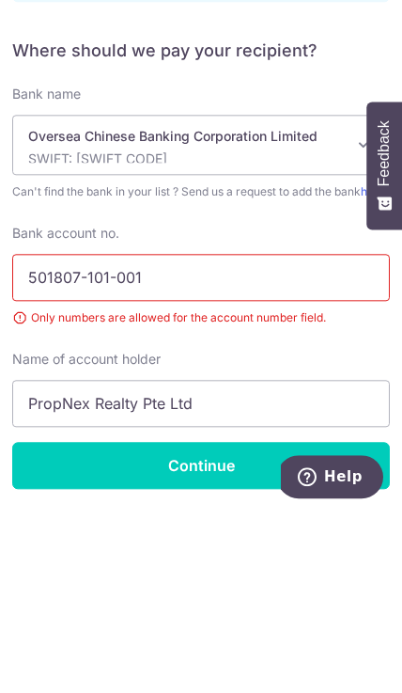
click at [98, 435] on input "501807-101-001" at bounding box center [201, 458] width 378 height 47
type input "501807101001"
click at [377, 405] on div "Bank account no. 501807101001 Only numbers are allowed for the account number f…" at bounding box center [201, 506] width 400 height 203
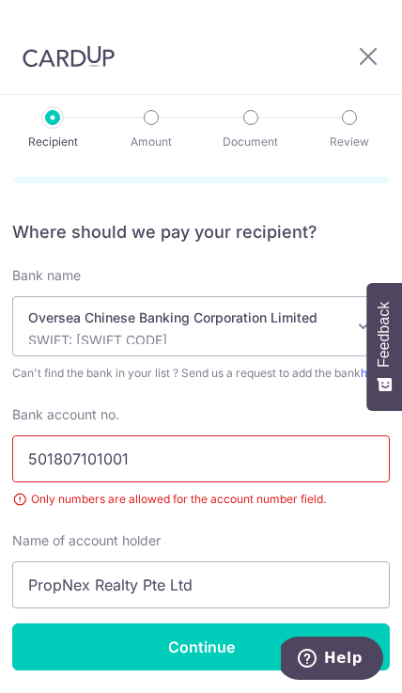
click at [275, 623] on input "Continue" at bounding box center [201, 646] width 378 height 47
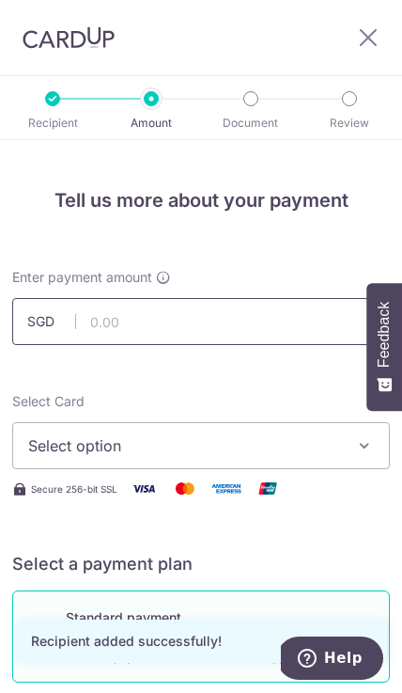
click at [267, 308] on input "text" at bounding box center [201, 321] width 378 height 47
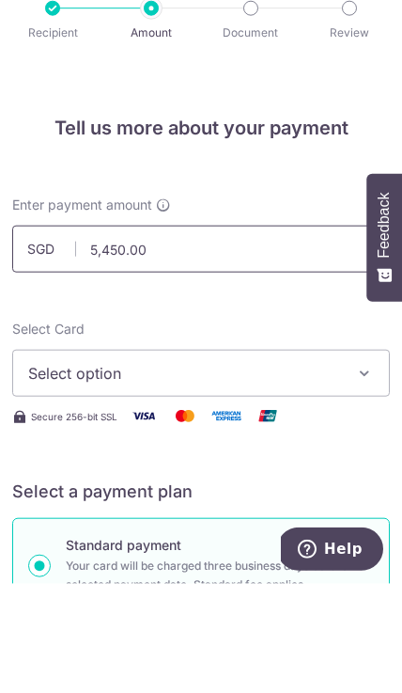
scroll to position [84, 0]
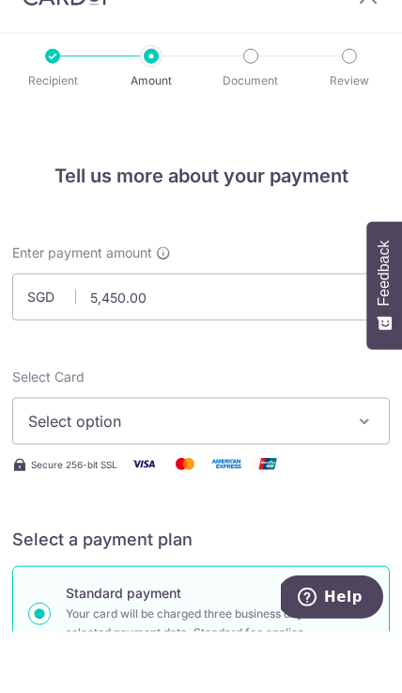
click at [249, 471] on span "Select option" at bounding box center [187, 482] width 319 height 23
type input "5,450.00"
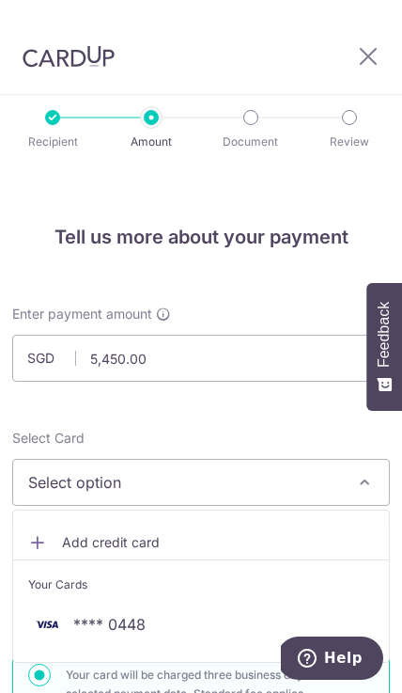
click at [123, 613] on span "**** 0448" at bounding box center [109, 624] width 72 height 23
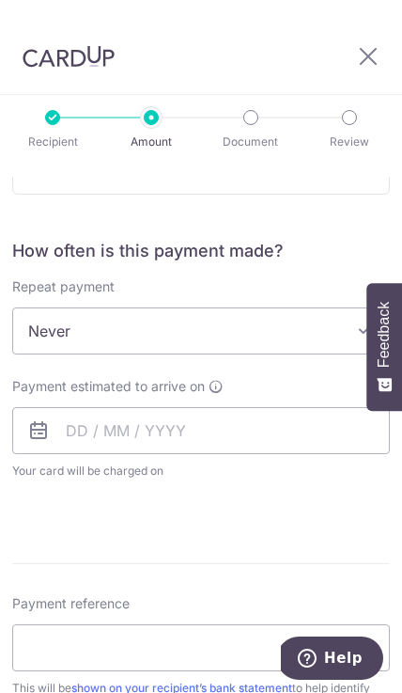
scroll to position [631, 0]
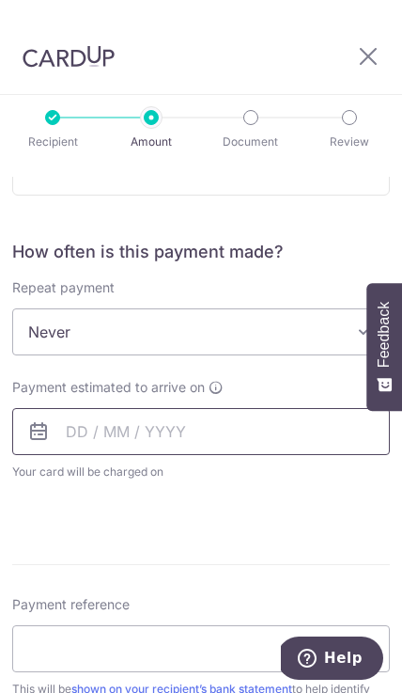
click at [299, 408] on input "text" at bounding box center [201, 431] width 378 height 47
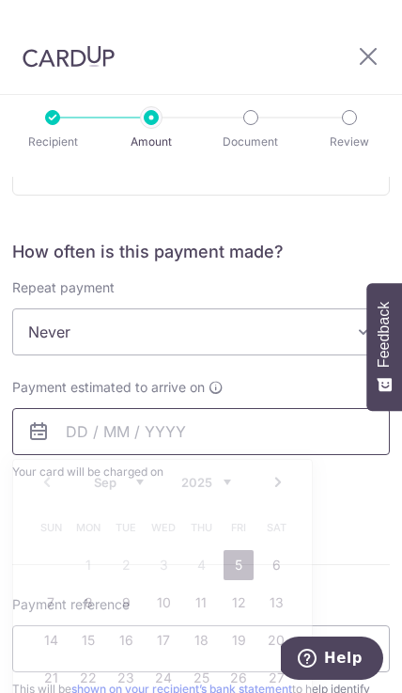
scroll to position [84, 0]
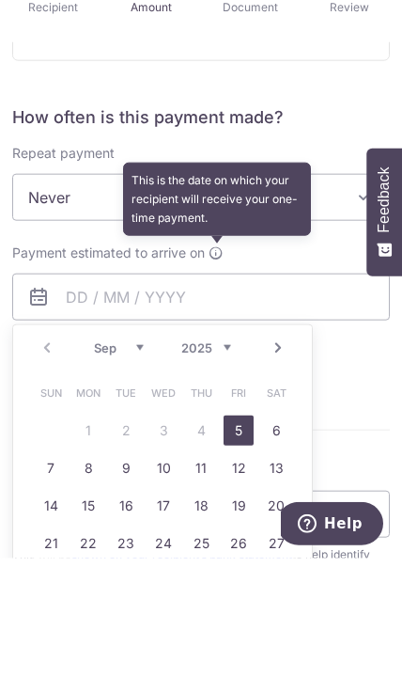
click at [219, 380] on icon at bounding box center [216, 387] width 15 height 15
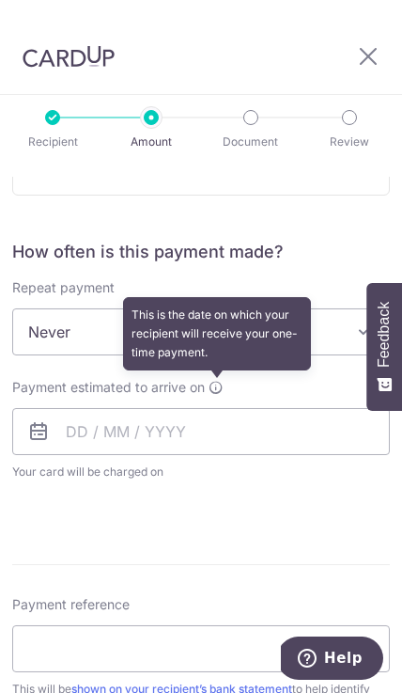
scroll to position [85, 0]
click at [232, 441] on form "Enter payment amount SGD 5,450.00 5450.00 Recipient added successfully! Select …" at bounding box center [201, 411] width 378 height 1475
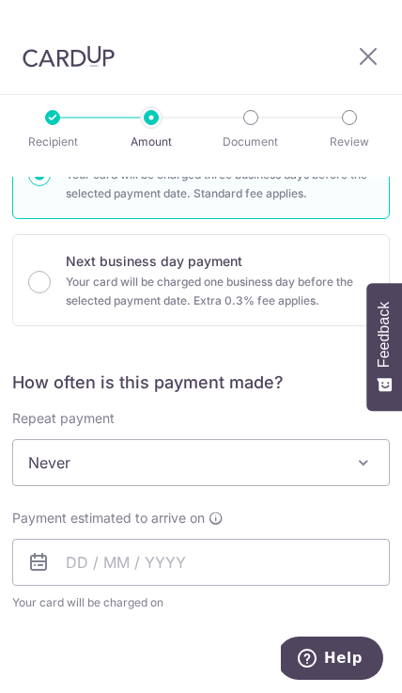
scroll to position [503, 0]
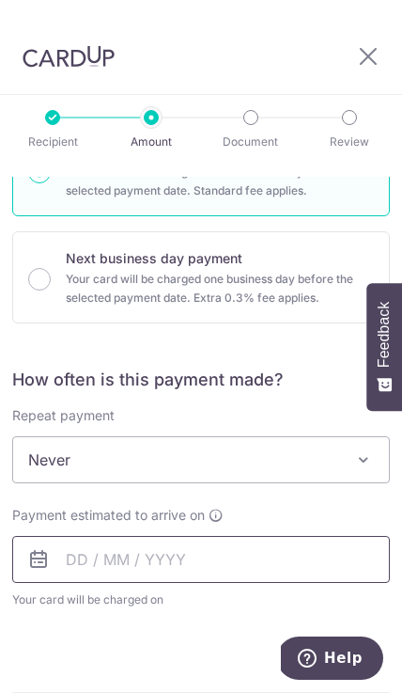
click at [80, 536] on input "text" at bounding box center [201, 559] width 378 height 47
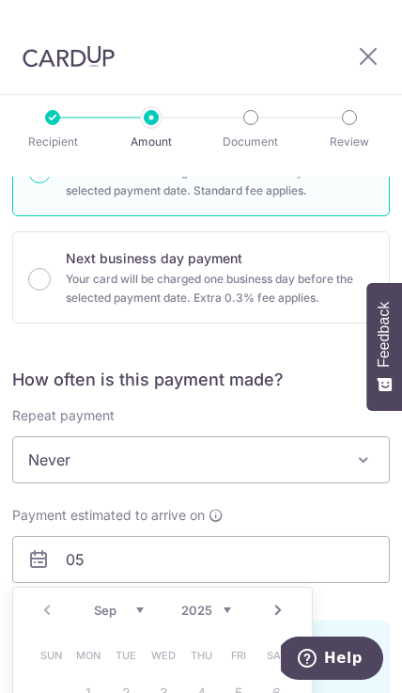
click at [120, 602] on select "Sep Oct Nov Dec" at bounding box center [119, 609] width 50 height 15
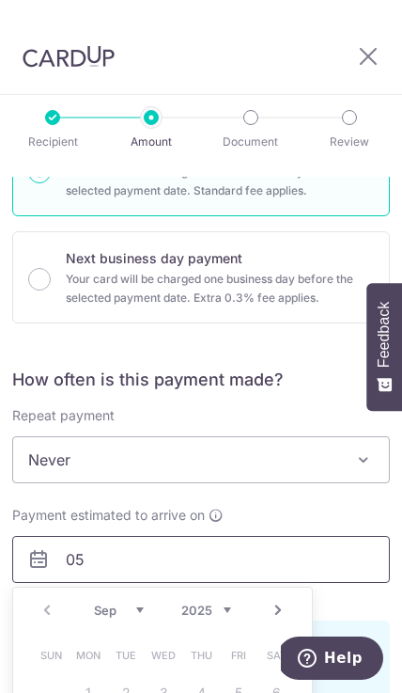
click at [197, 536] on input "05" at bounding box center [201, 559] width 378 height 47
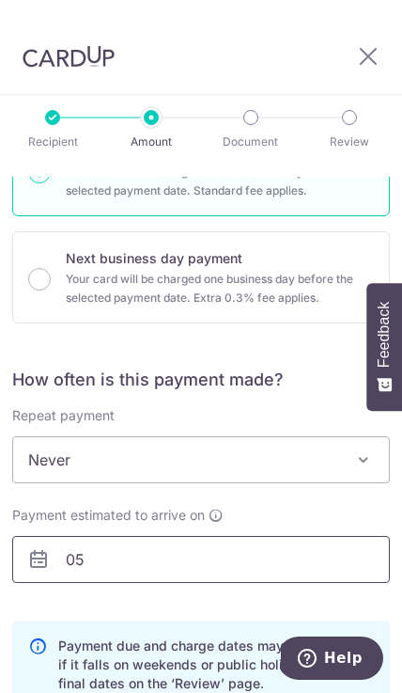
click at [172, 536] on input "05" at bounding box center [201, 559] width 378 height 47
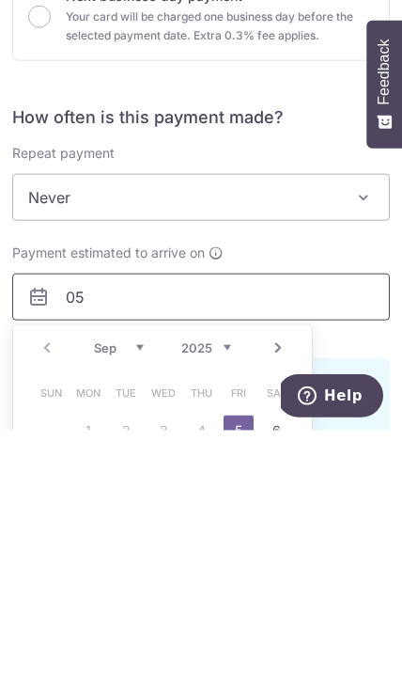
type input "0"
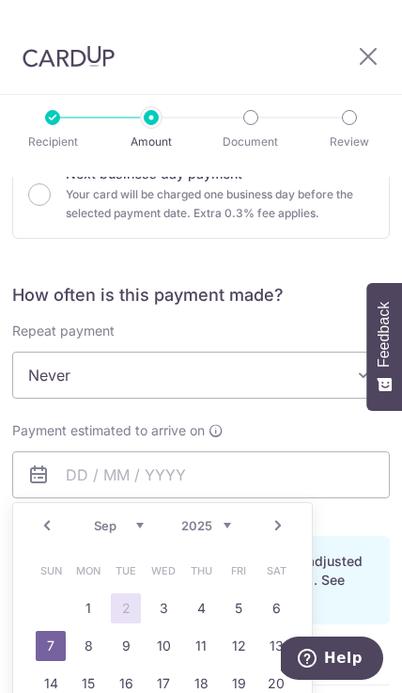
scroll to position [589, 0]
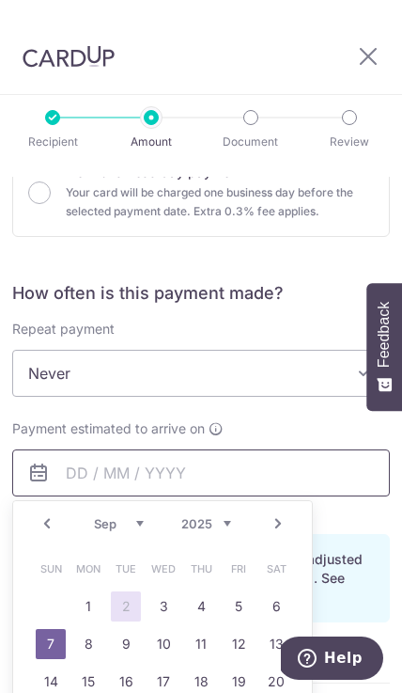
click at [295, 449] on input "text" at bounding box center [201, 472] width 378 height 47
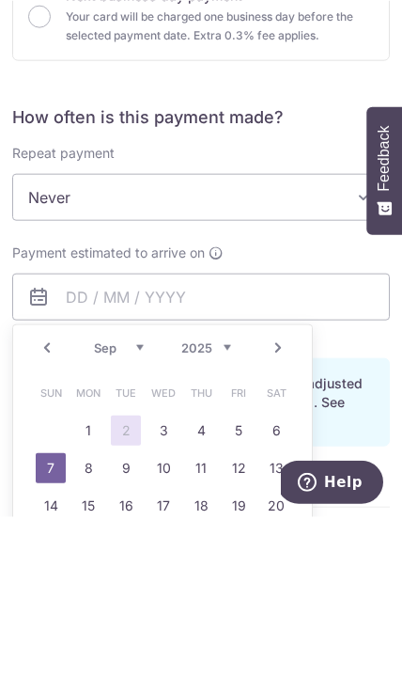
click at [219, 421] on icon at bounding box center [216, 428] width 15 height 15
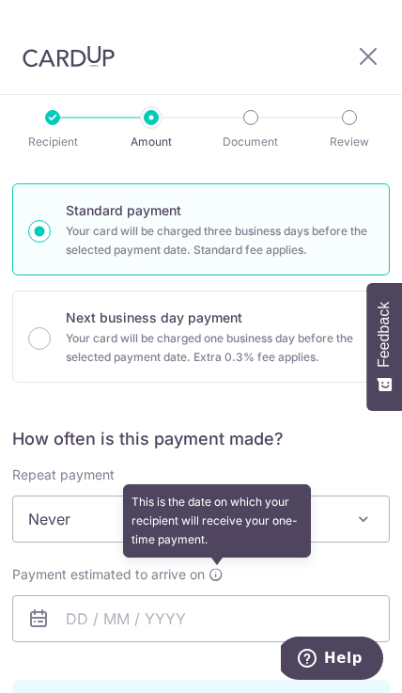
scroll to position [429, 0]
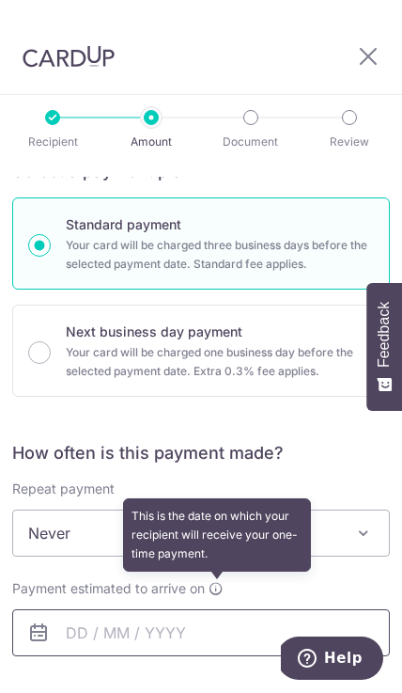
click at [250, 609] on input "text" at bounding box center [201, 632] width 378 height 47
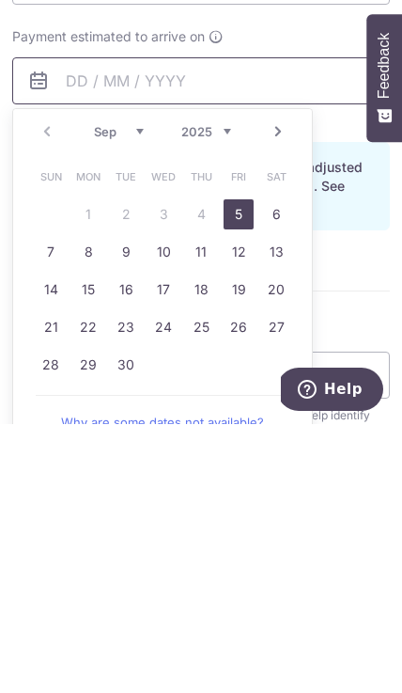
scroll to position [715, 0]
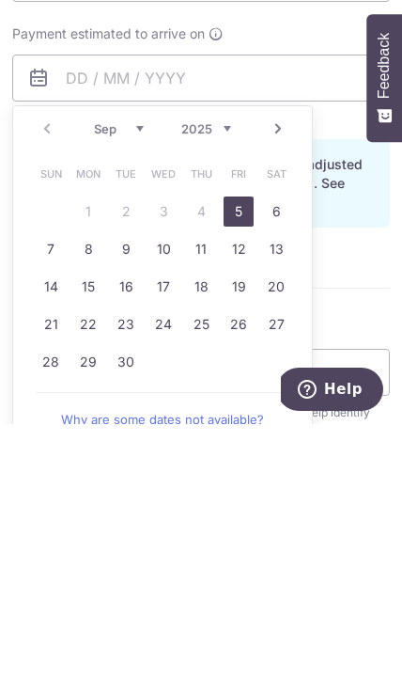
click at [235, 669] on link "Why are some dates not available?" at bounding box center [163, 688] width 254 height 38
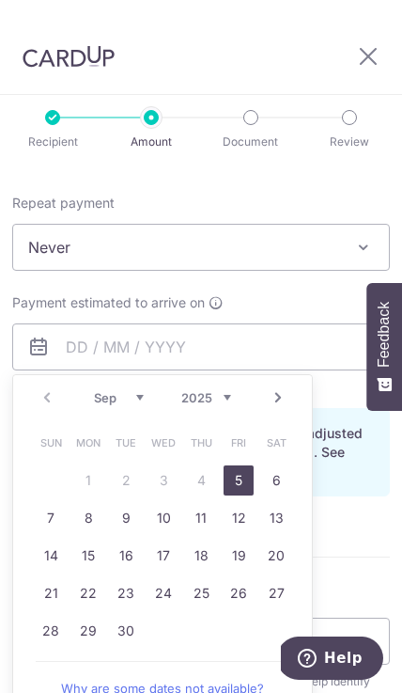
scroll to position [76, 0]
click at [246, 465] on link "5" at bounding box center [239, 480] width 30 height 30
type input "[DATE]"
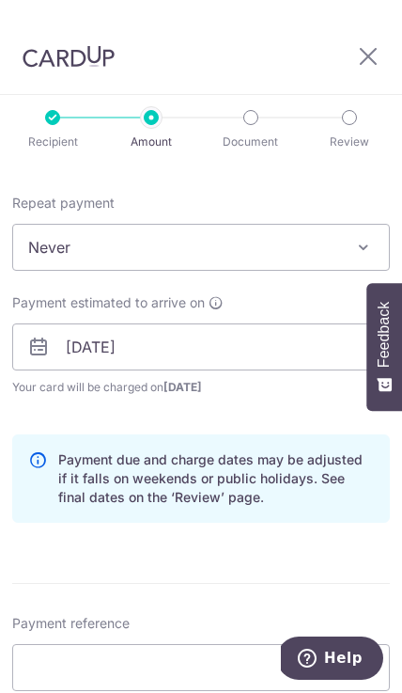
click at [318, 378] on span "Your card will be charged on 02/09/2025 for the first payment" at bounding box center [201, 387] width 378 height 19
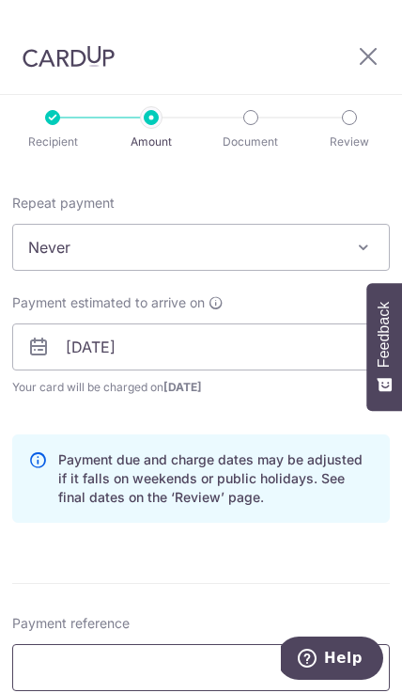
click at [254, 644] on input "Payment reference" at bounding box center [201, 667] width 378 height 47
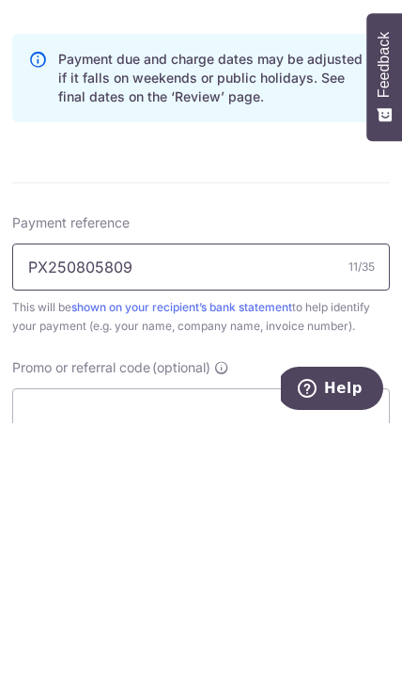
scroll to position [849, 0]
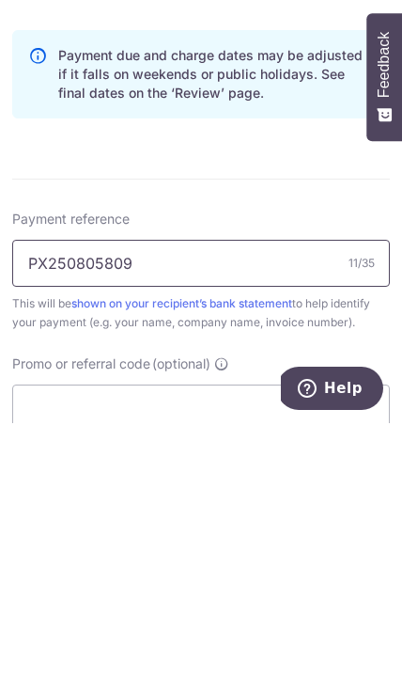
type input "PX250805809"
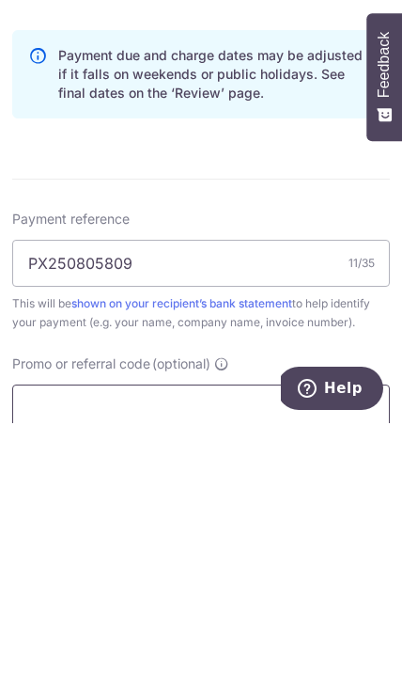
click at [302, 654] on input "Promo or referral code (optional)" at bounding box center [201, 677] width 378 height 47
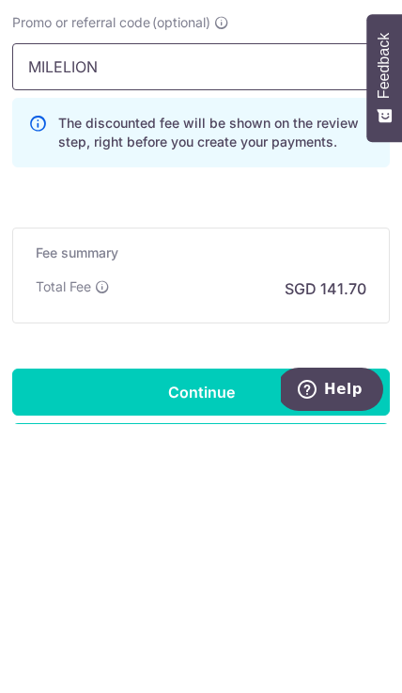
scroll to position [1184, 0]
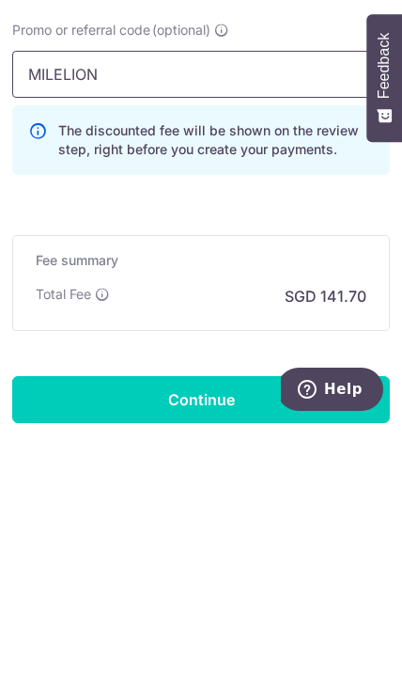
type input "MILELION"
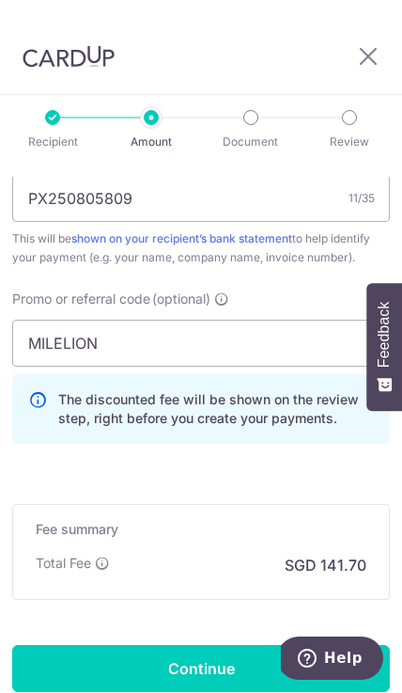
click at [211, 645] on input "Continue" at bounding box center [201, 668] width 378 height 47
type input "Create Schedule"
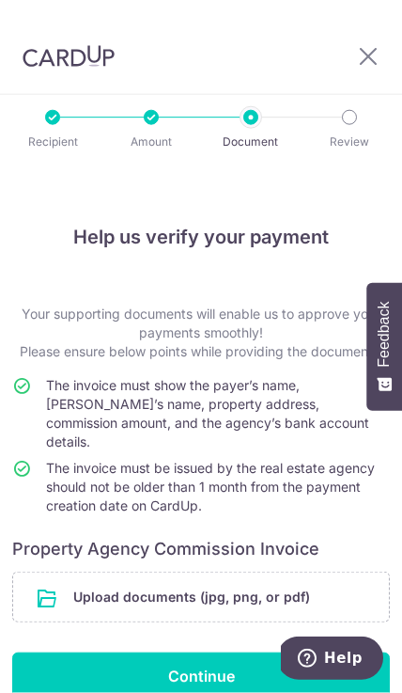
scroll to position [85, 0]
click at [270, 572] on input "file" at bounding box center [201, 596] width 376 height 49
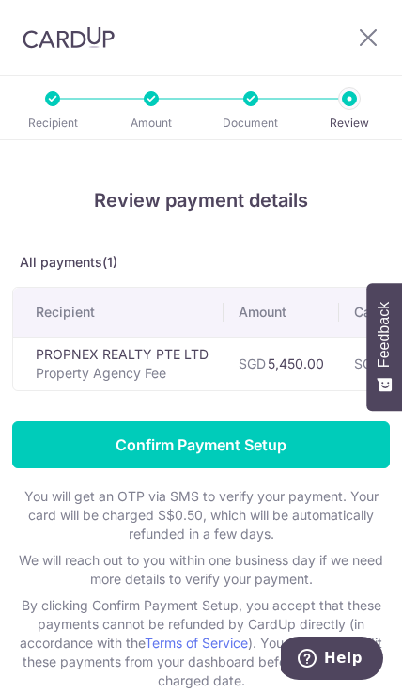
click at [241, 95] on li "Document" at bounding box center [208, 98] width 99 height 15
click at [245, 101] on div at bounding box center [250, 98] width 15 height 15
click at [260, 104] on li "Review" at bounding box center [307, 98] width 99 height 15
click at [257, 108] on div "Recipient Amount Document Review" at bounding box center [201, 107] width 402 height 64
click at [130, 106] on div "Recipient Amount Document Review" at bounding box center [201, 107] width 402 height 64
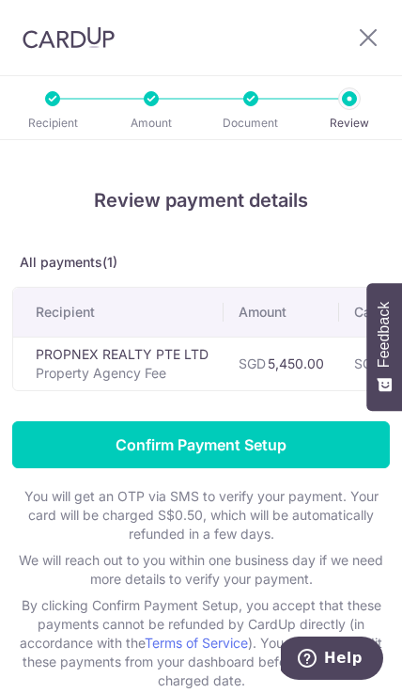
click at [373, 21] on div at bounding box center [376, 37] width 53 height 75
click at [366, 43] on icon at bounding box center [368, 36] width 23 height 23
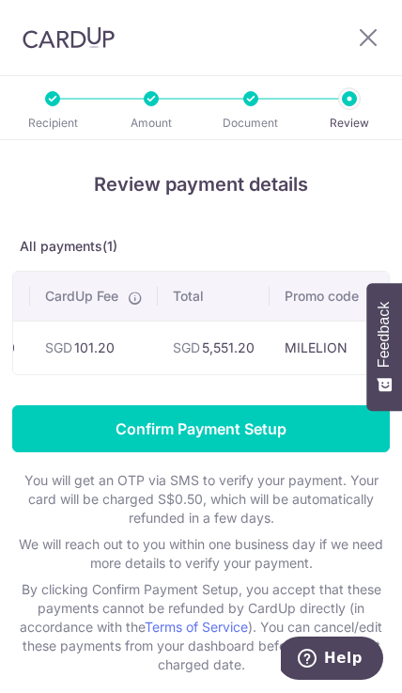
scroll to position [0, 299]
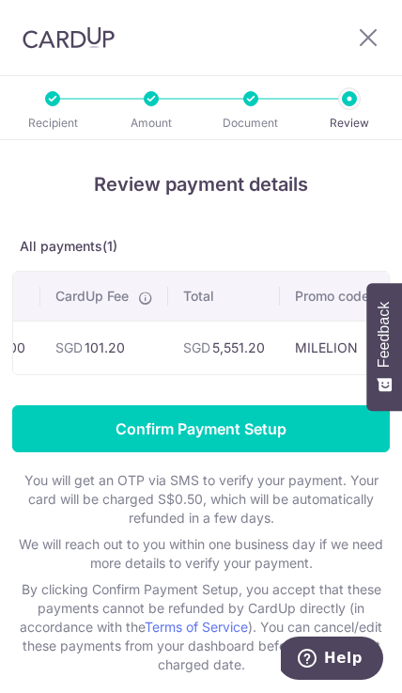
click at [384, 31] on div at bounding box center [376, 37] width 53 height 75
click at [360, 39] on icon at bounding box center [368, 36] width 23 height 23
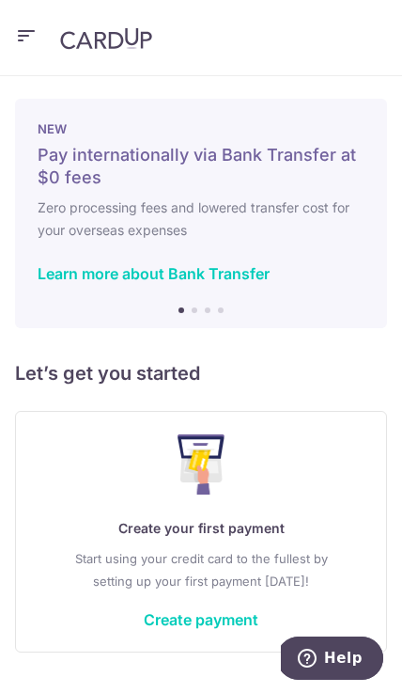
click at [223, 622] on link "Create payment" at bounding box center [201, 619] width 115 height 19
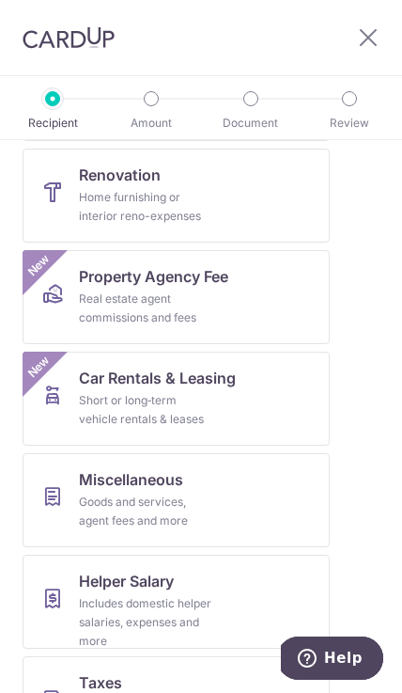
scroll to position [779, 0]
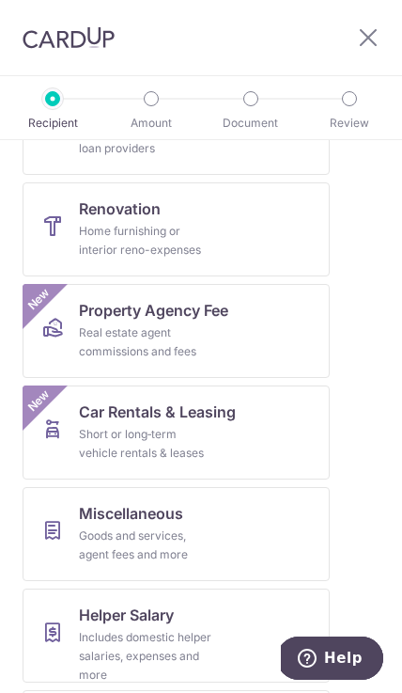
click at [212, 328] on div "Real estate agent commissions and fees" at bounding box center [146, 342] width 135 height 38
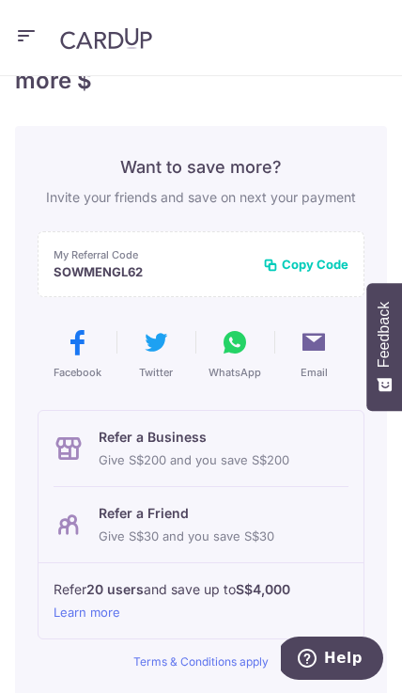
scroll to position [62, 0]
click at [17, 41] on icon "button" at bounding box center [26, 35] width 23 height 23
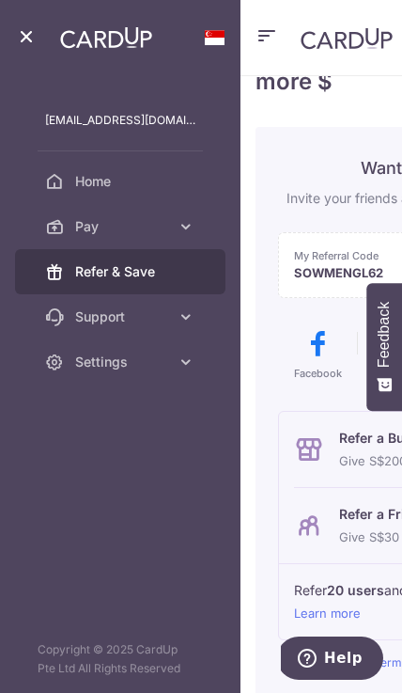
click at [110, 178] on span "Home" at bounding box center [135, 181] width 120 height 19
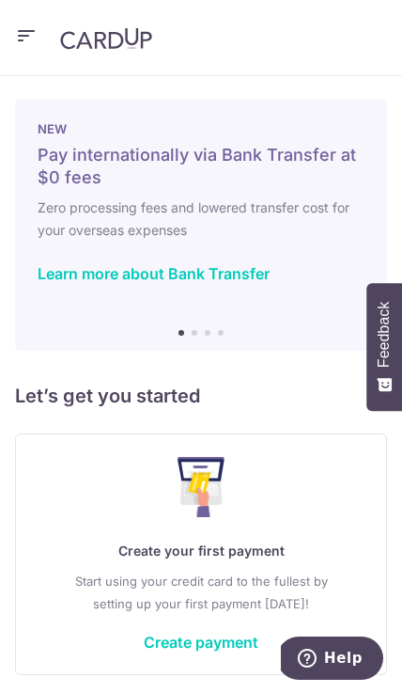
click at [23, 37] on icon "button" at bounding box center [26, 35] width 23 height 23
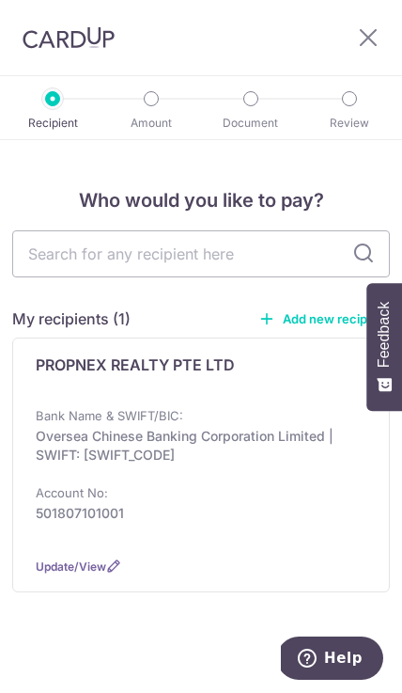
click at [172, 454] on p "Oversea Chinese Banking Corporation Limited | SWIFT: [SWIFT_CODE]" at bounding box center [195, 446] width 319 height 38
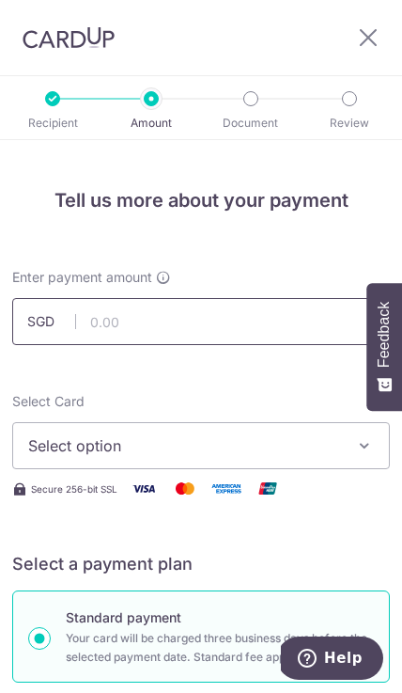
click at [271, 321] on input "text" at bounding box center [201, 321] width 378 height 47
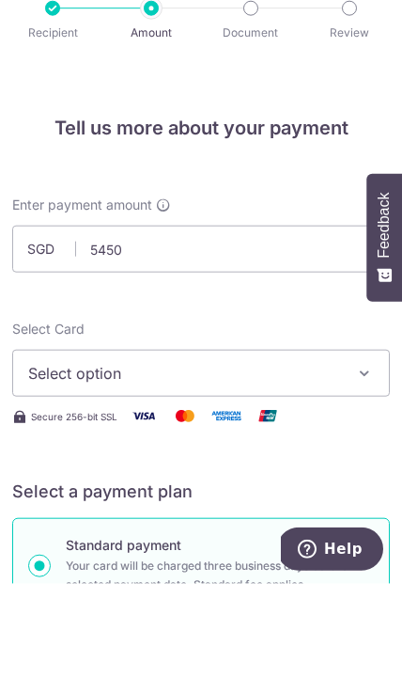
type input "5,450.00"
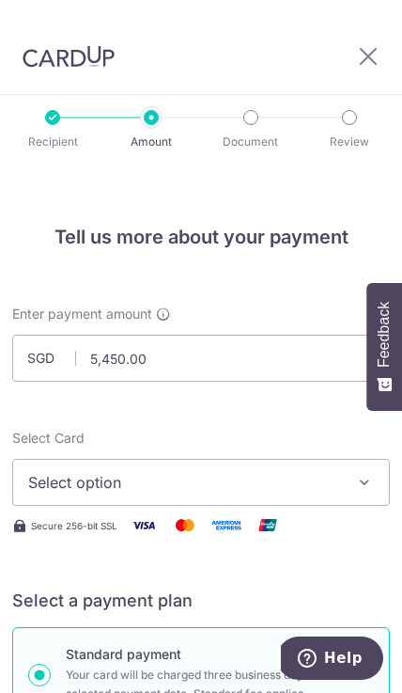
click at [266, 471] on span "Select option" at bounding box center [187, 482] width 319 height 23
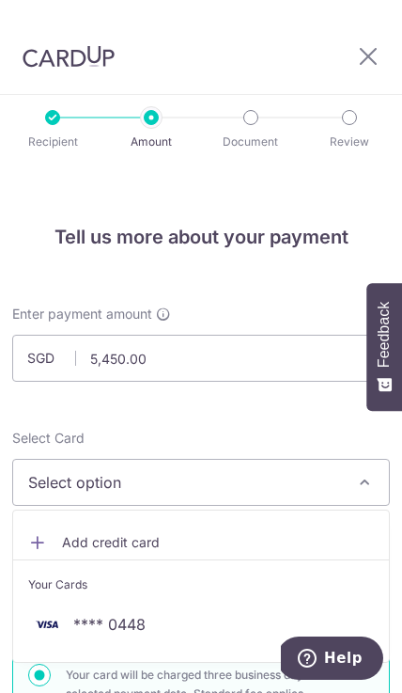
click at [186, 613] on span "**** 0448" at bounding box center [201, 624] width 346 height 23
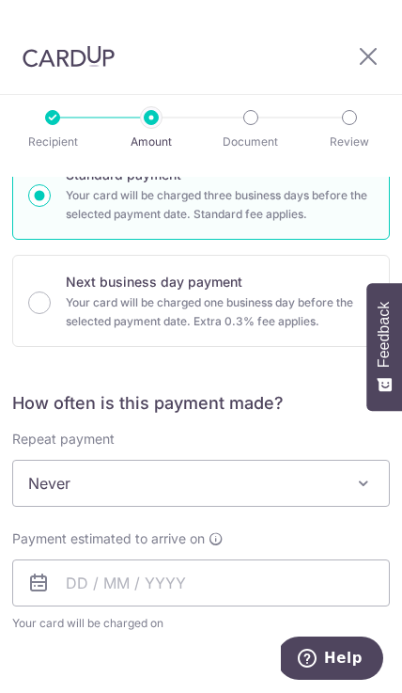
scroll to position [478, 0]
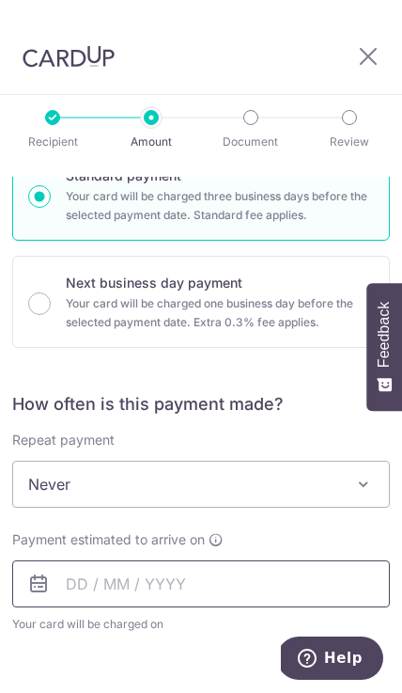
click at [241, 560] on input "text" at bounding box center [201, 583] width 378 height 47
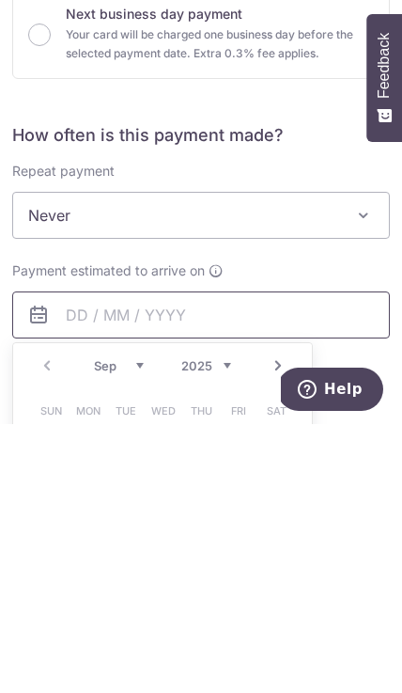
scroll to position [85, 0]
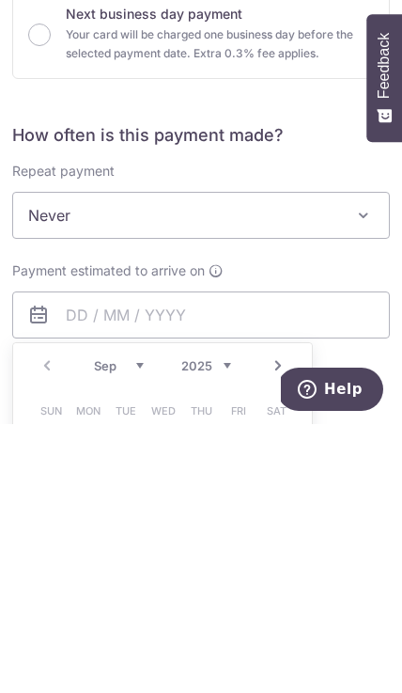
type input "[DATE]"
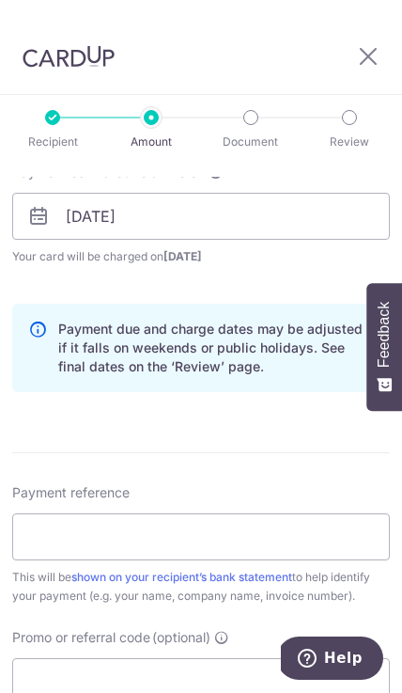
scroll to position [848, 0]
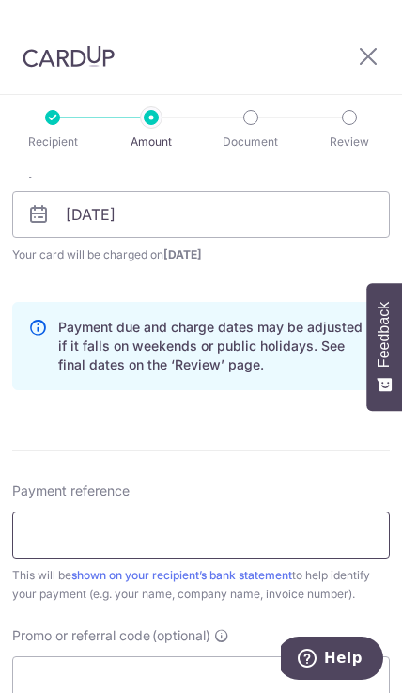
click at [260, 511] on input "Payment reference" at bounding box center [201, 534] width 378 height 47
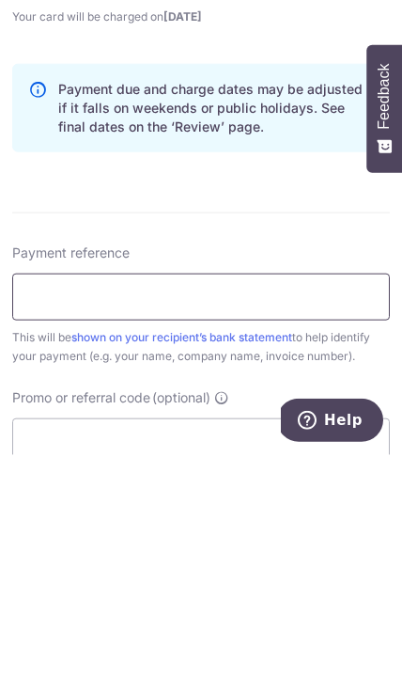
type input "0"
type input "PX250805809"
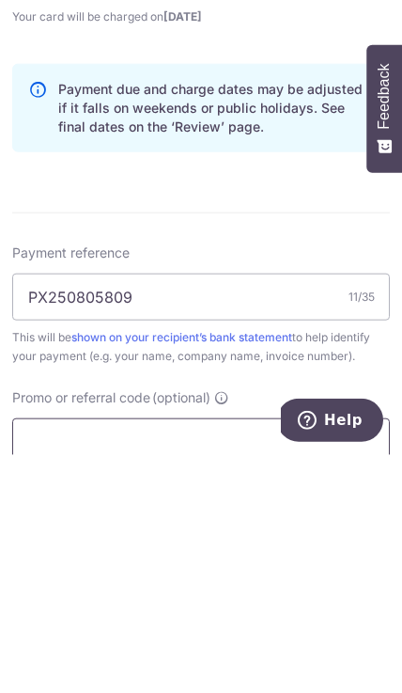
click at [201, 656] on input "Promo or referral code (optional)" at bounding box center [201, 679] width 378 height 47
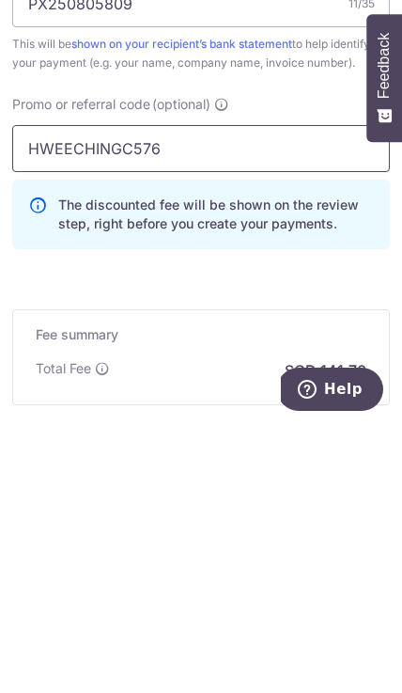
scroll to position [1118, 0]
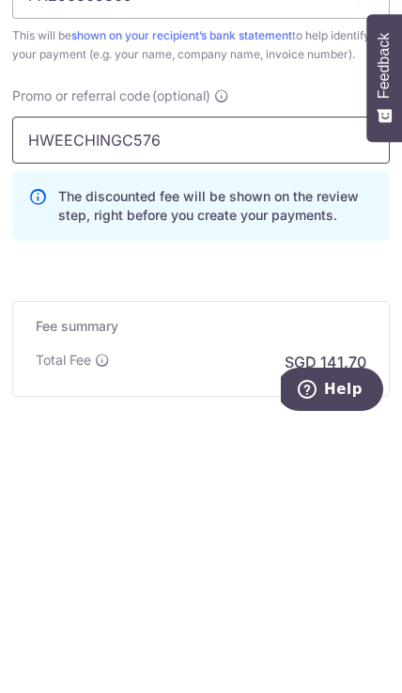
type input "HWEECHINGC576"
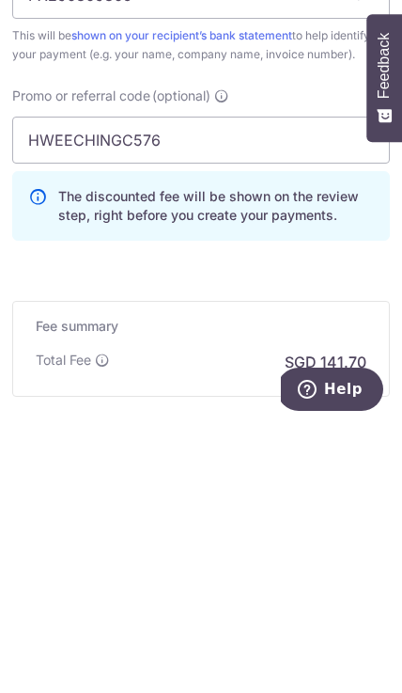
type input "Create Schedule"
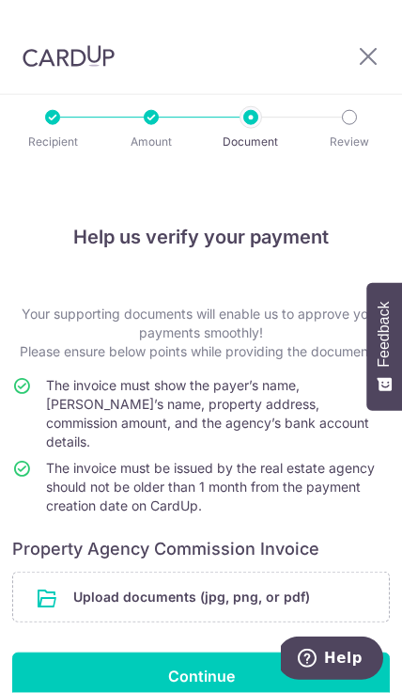
scroll to position [85, 0]
click at [231, 652] on input "Continue" at bounding box center [201, 675] width 378 height 47
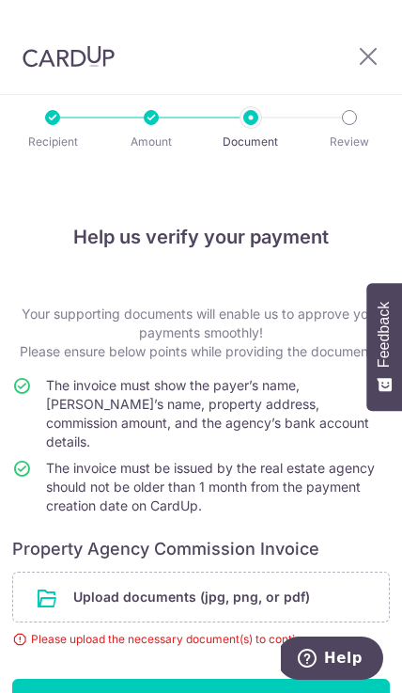
click at [254, 572] on input "file" at bounding box center [201, 596] width 376 height 49
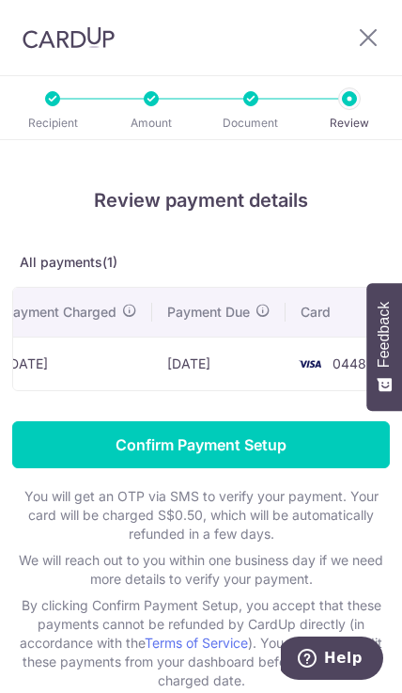
scroll to position [0, 740]
click at [263, 444] on input "Confirm Payment Setup" at bounding box center [201, 444] width 378 height 47
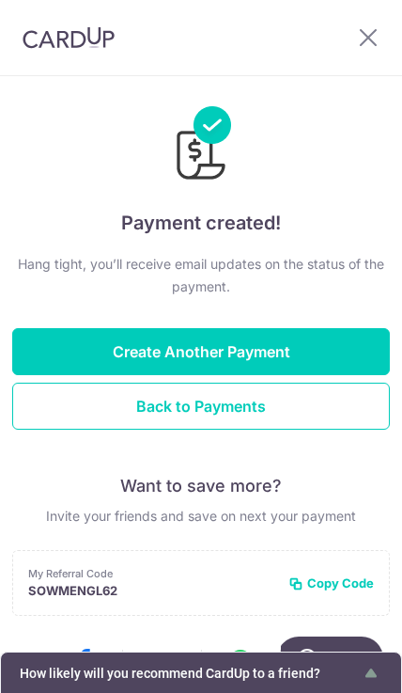
click at [127, 413] on button "Back to Payments" at bounding box center [201, 405] width 378 height 47
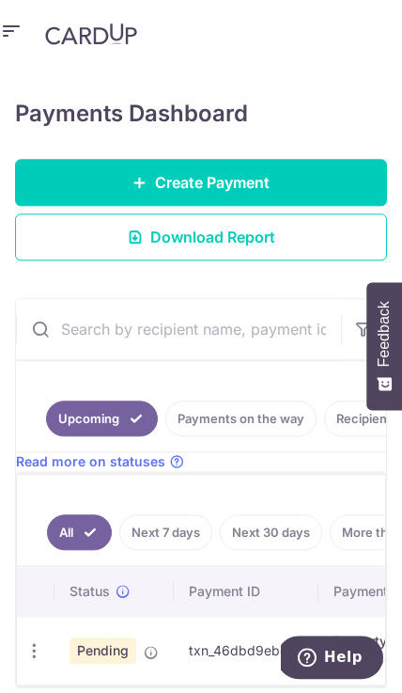
scroll to position [85, 0]
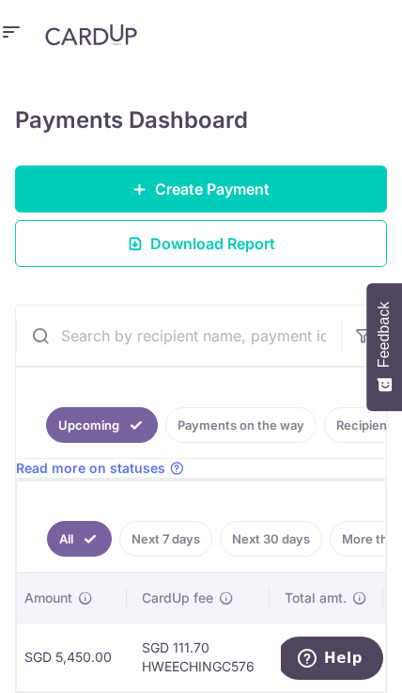
scroll to position [0, 649]
click at [276, 220] on link "Download Report" at bounding box center [201, 243] width 372 height 47
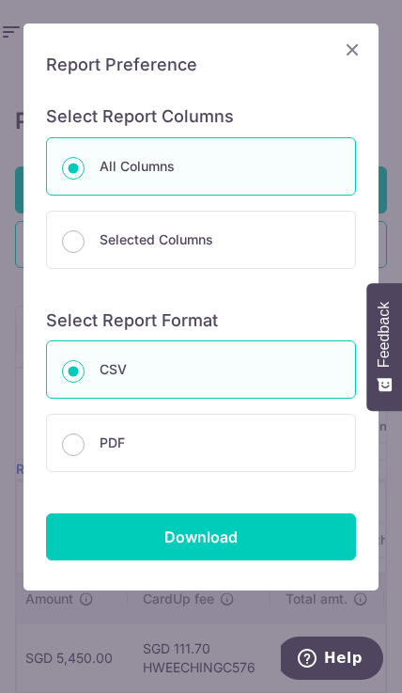
click at [241, 449] on p "PDF" at bounding box center [220, 442] width 241 height 23
click at [85, 449] on input "PDF" at bounding box center [73, 444] width 23 height 23
radio input "false"
radio input "true"
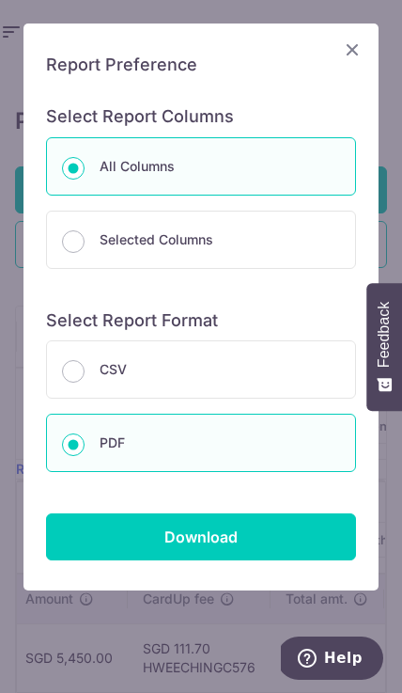
click at [277, 537] on input "Download" at bounding box center [201, 536] width 310 height 47
